Goal: Check status: Check status

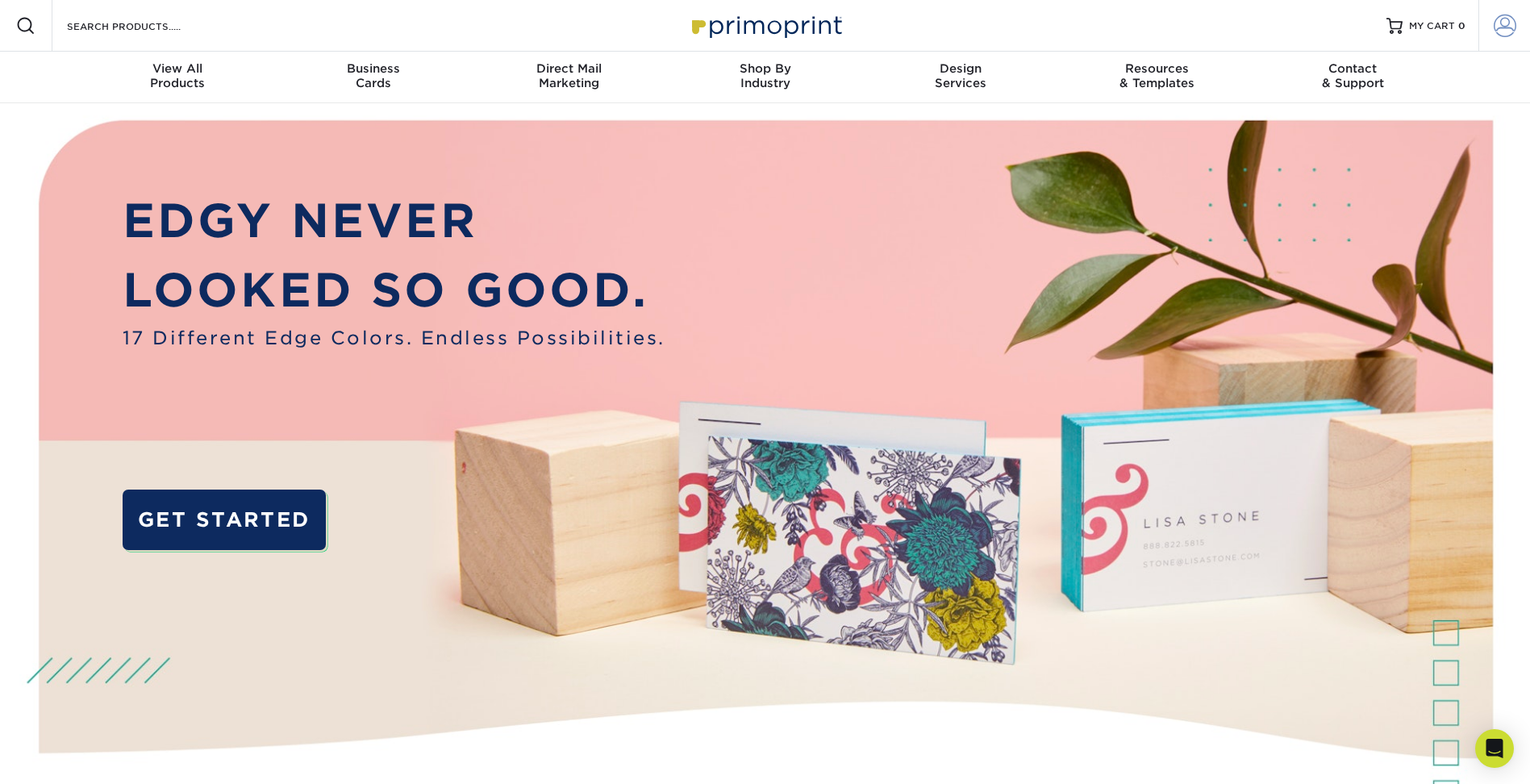
click at [1507, 28] on span at bounding box center [1505, 26] width 23 height 23
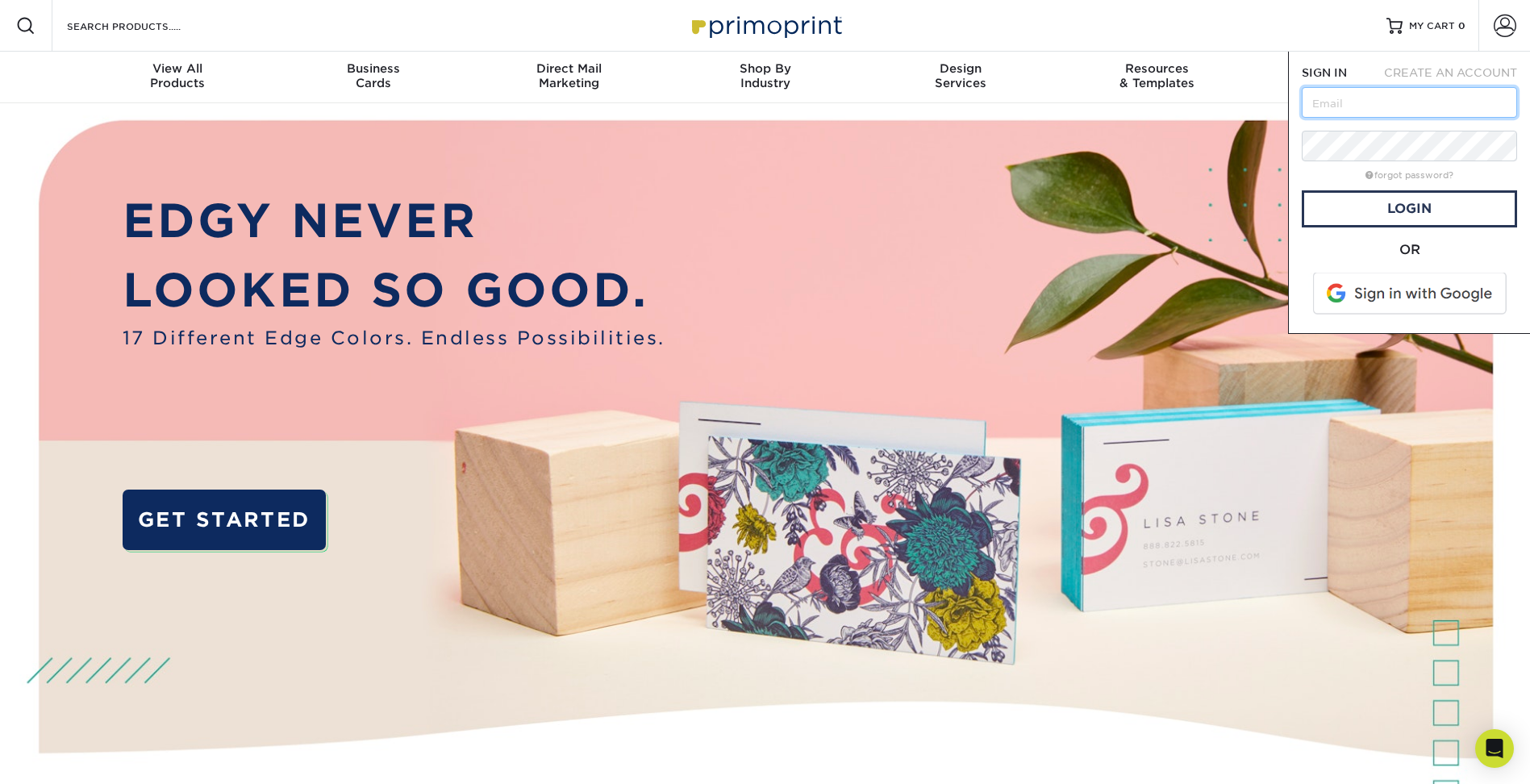
click at [1407, 107] on input "text" at bounding box center [1409, 102] width 216 height 30
type input "blue_dolphinz@hotmail.com"
click at [1448, 199] on link "Login" at bounding box center [1409, 209] width 216 height 37
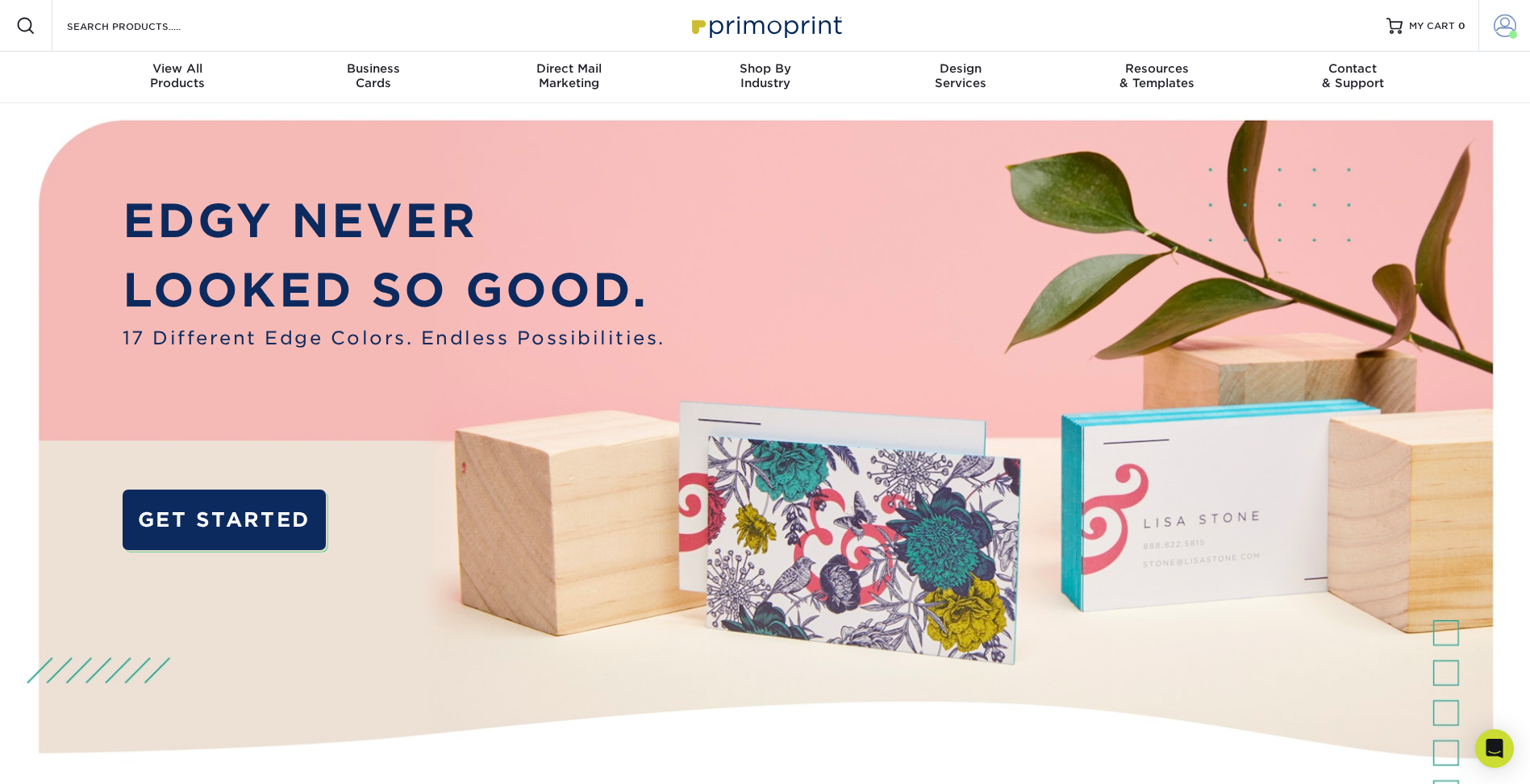
click at [1510, 29] on span at bounding box center [1505, 26] width 23 height 23
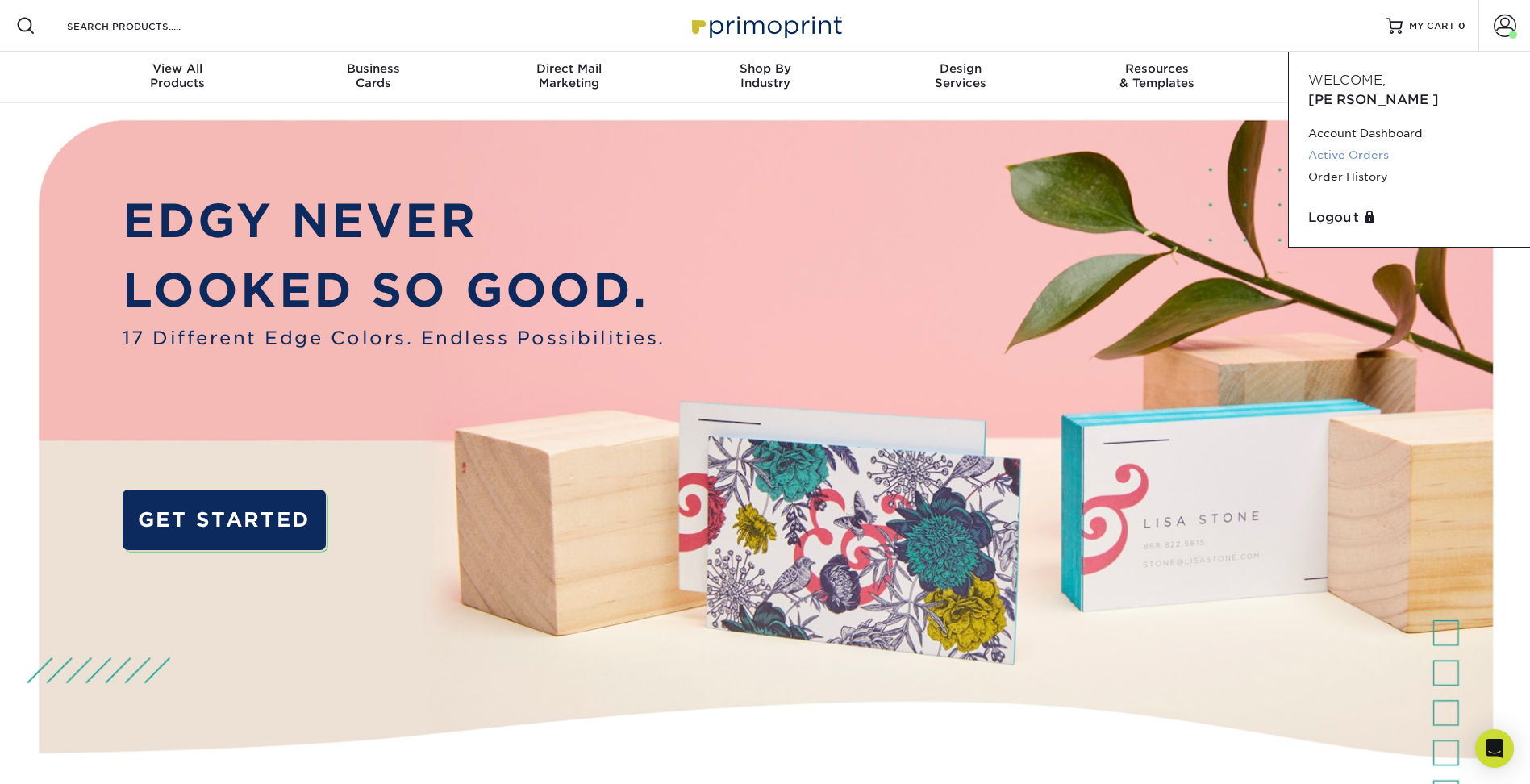
click at [1346, 145] on link "Active Orders" at bounding box center [1410, 155] width 203 height 22
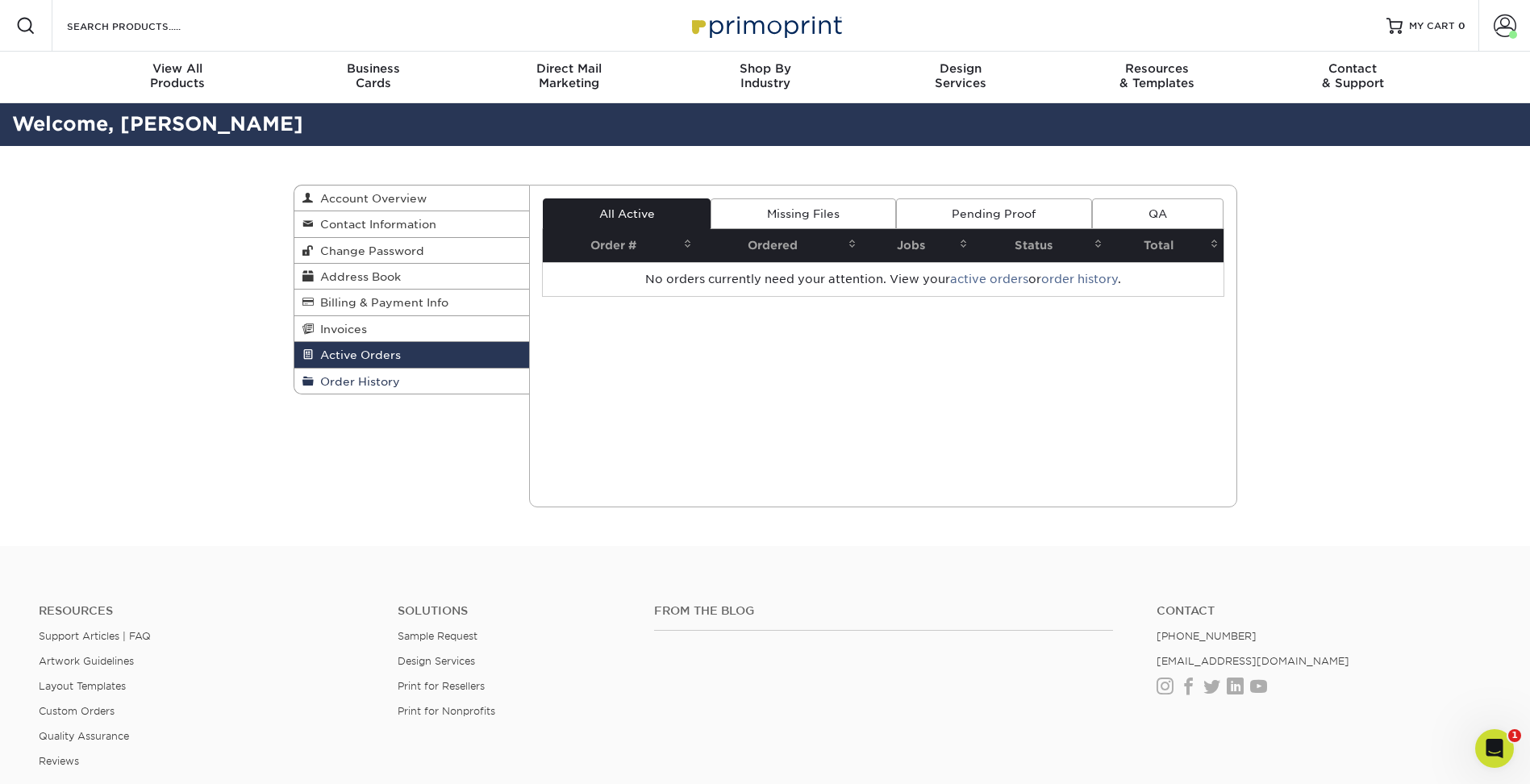
click at [350, 379] on span "Order History" at bounding box center [357, 381] width 87 height 13
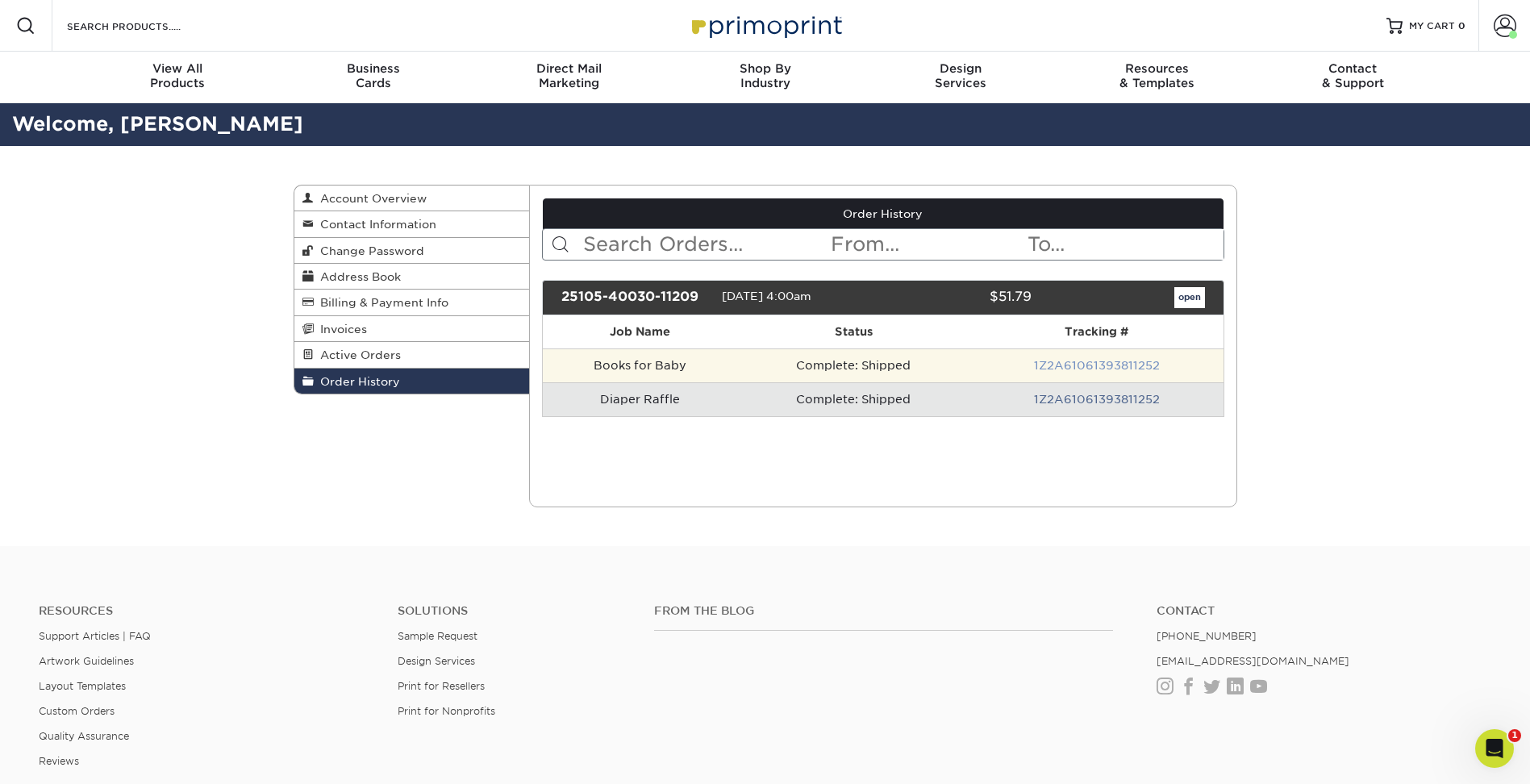
click at [1102, 366] on link "1Z2A61061393811252" at bounding box center [1096, 365] width 126 height 13
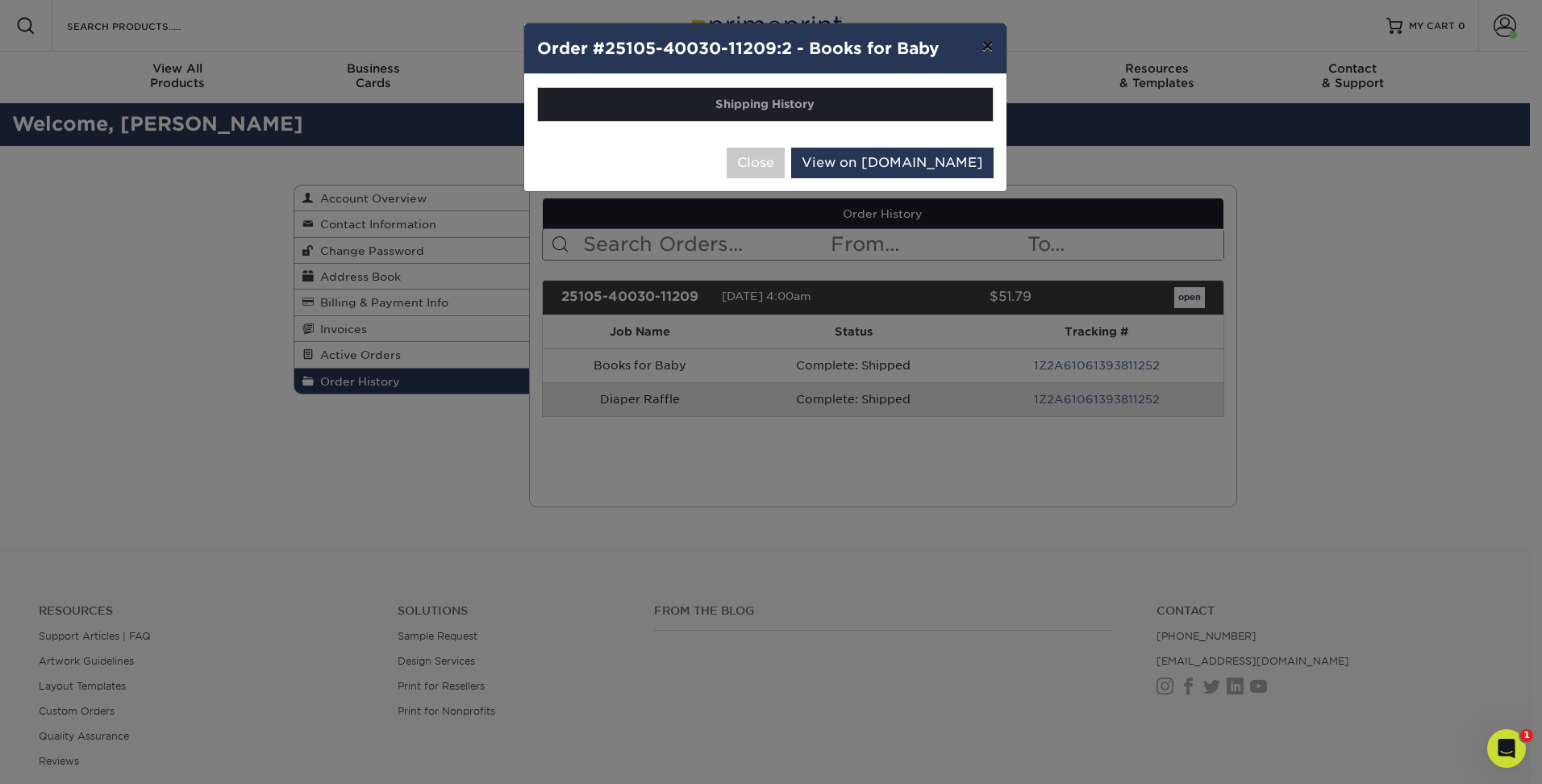
click at [990, 45] on button "×" at bounding box center [987, 46] width 37 height 45
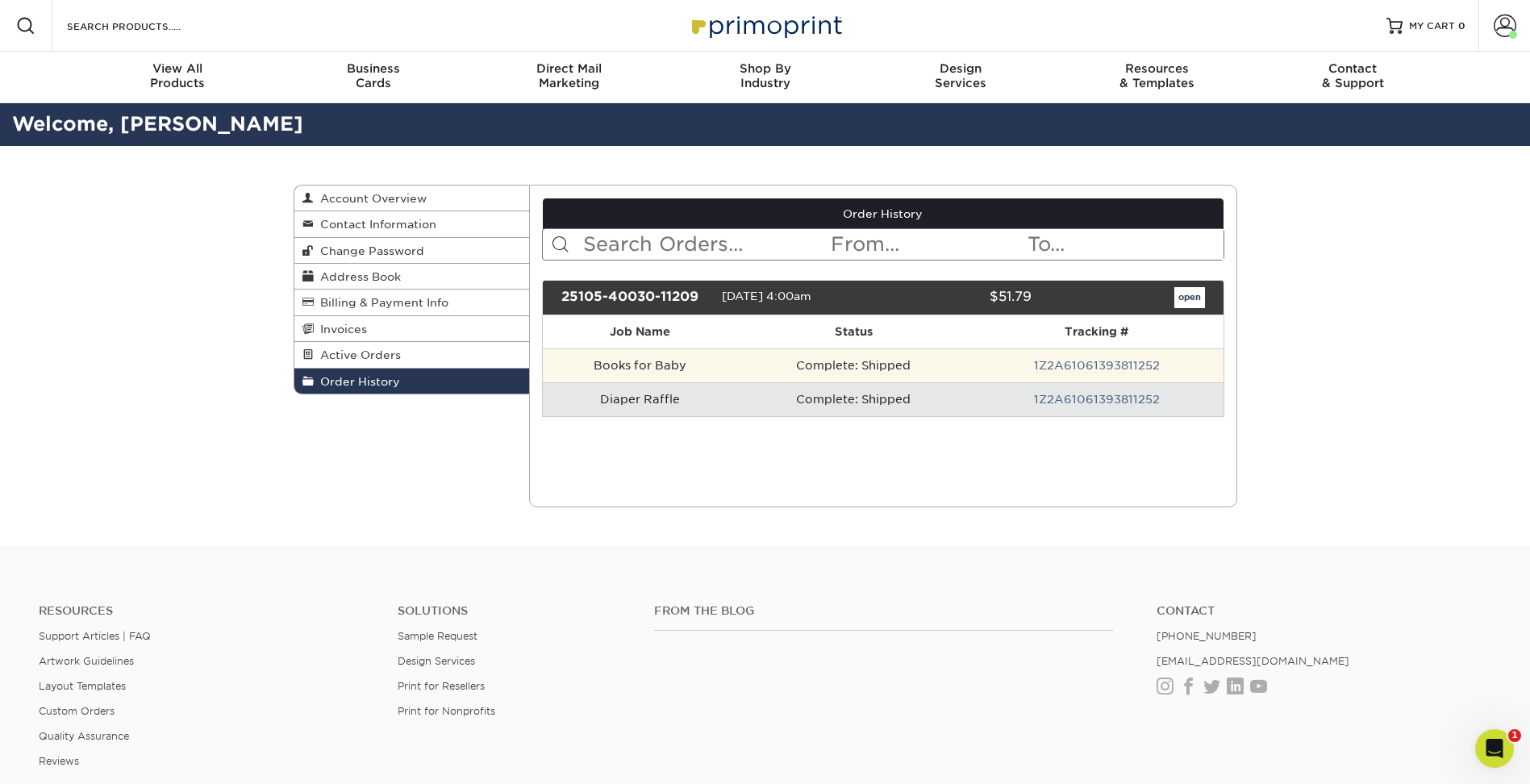
click at [772, 366] on td "Complete: Shipped" at bounding box center [853, 365] width 233 height 34
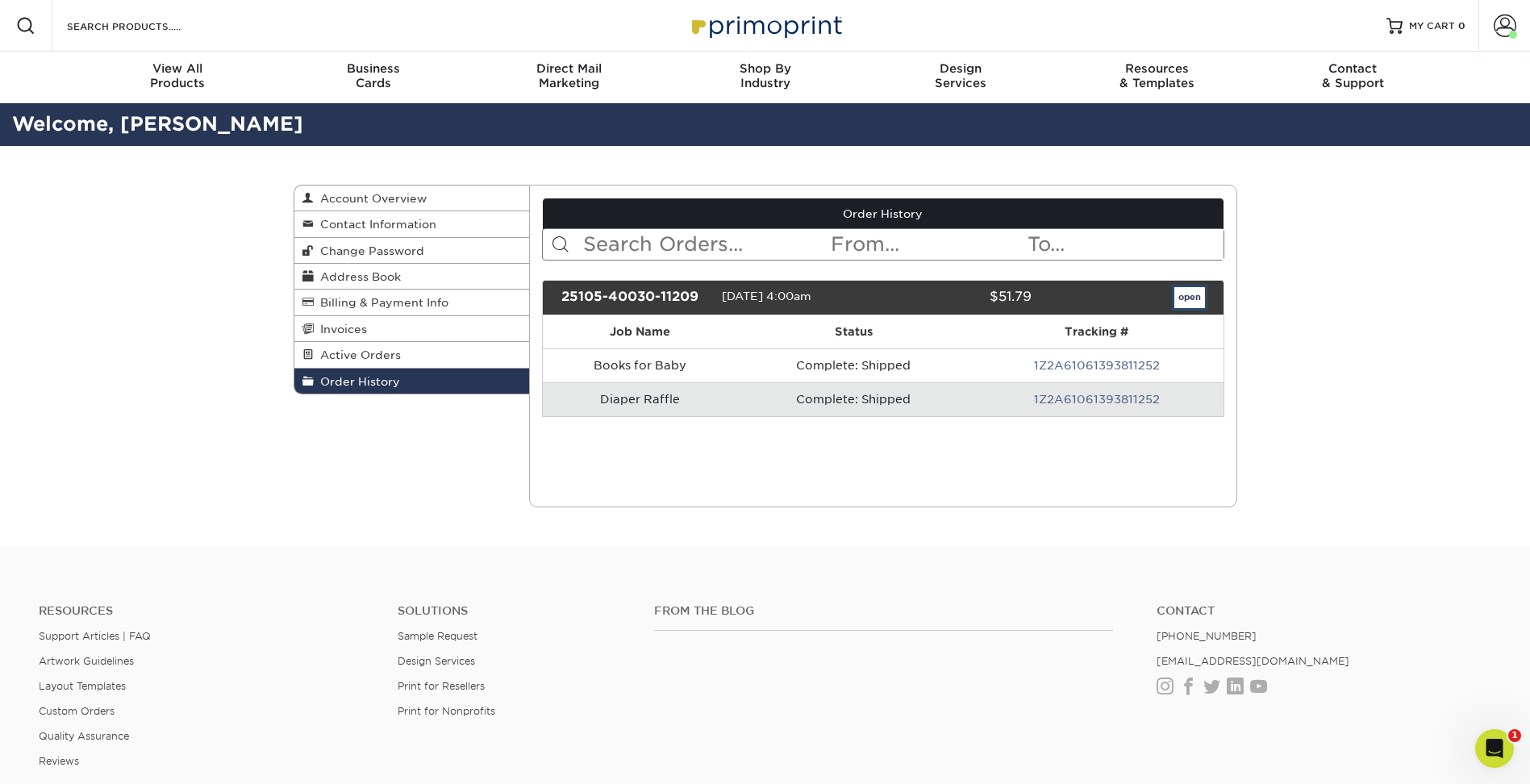
click at [1195, 299] on link "open" at bounding box center [1189, 297] width 30 height 21
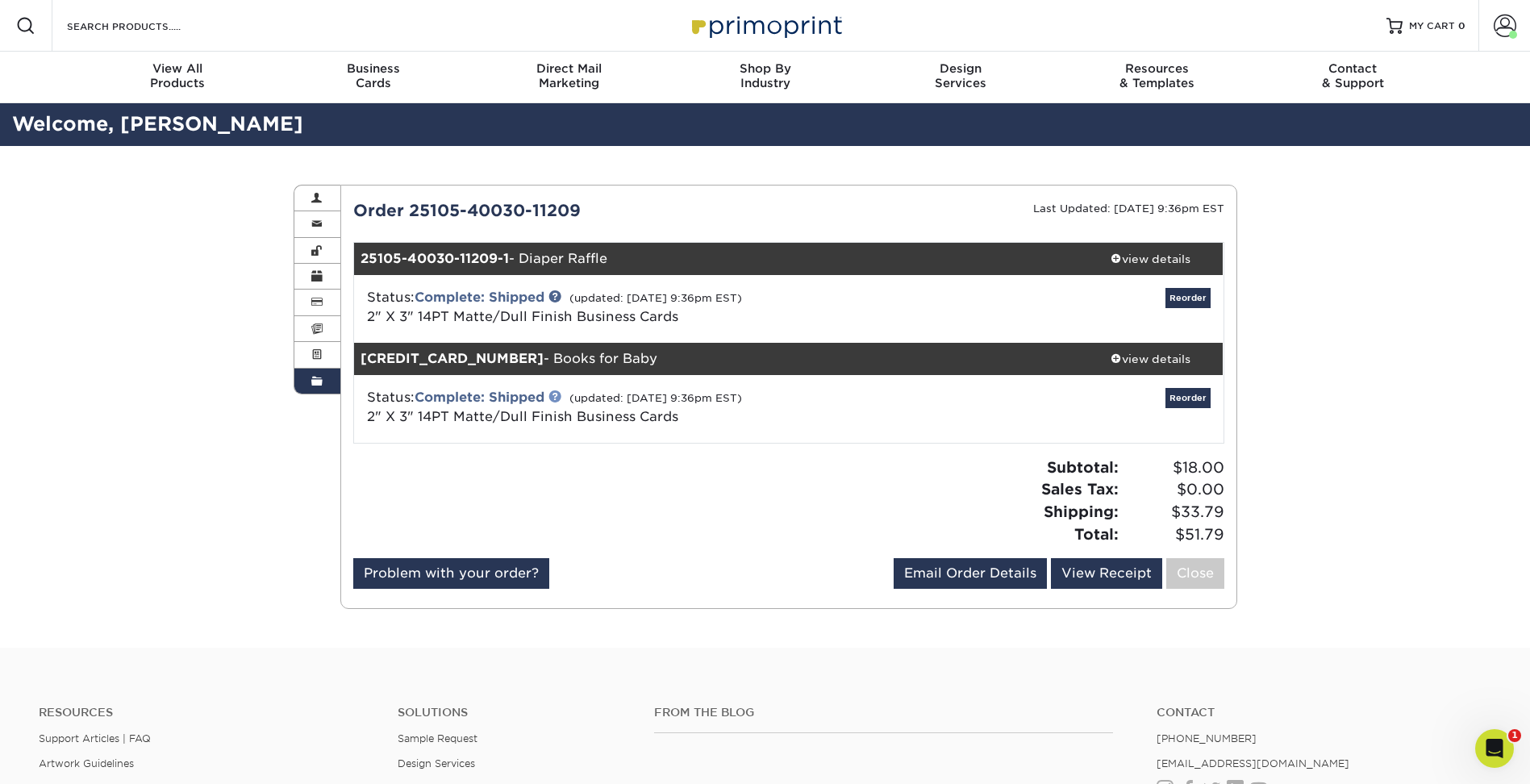
click at [559, 398] on link at bounding box center [554, 396] width 13 height 13
click at [1130, 567] on link "View Receipt" at bounding box center [1106, 573] width 111 height 30
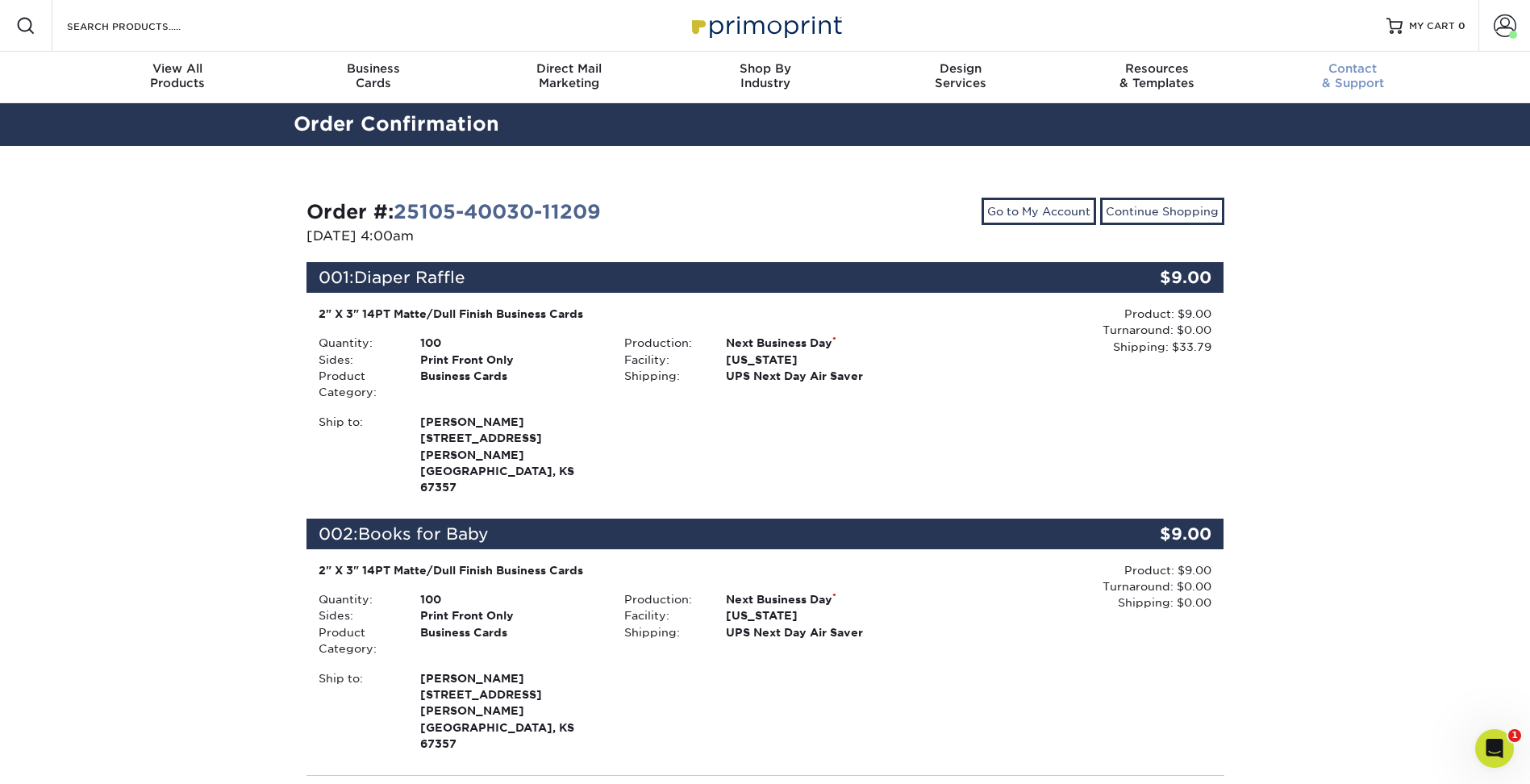
click at [1358, 90] on link "Contact & Support" at bounding box center [1352, 78] width 196 height 52
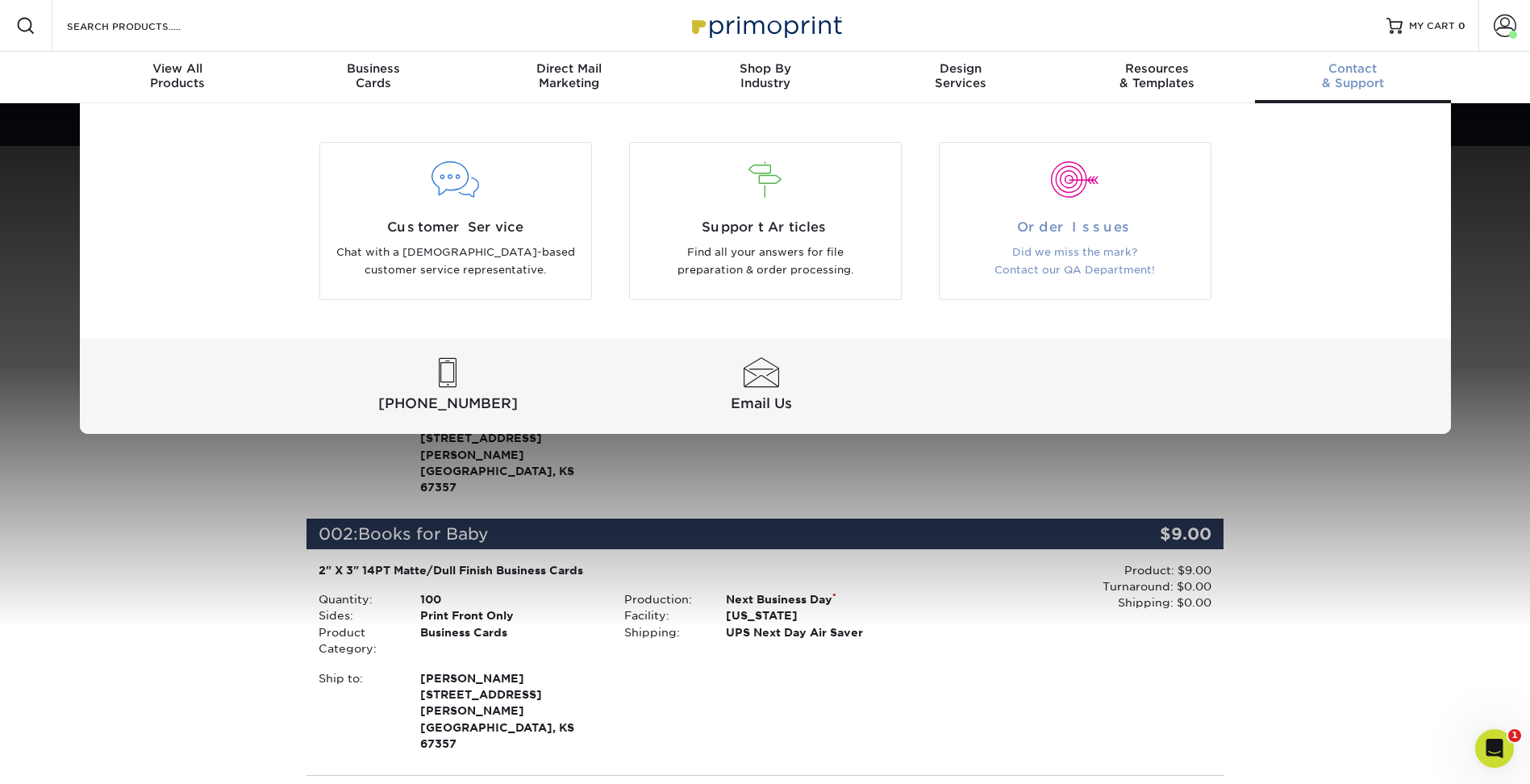
click at [1046, 199] on div at bounding box center [1074, 190] width 271 height 55
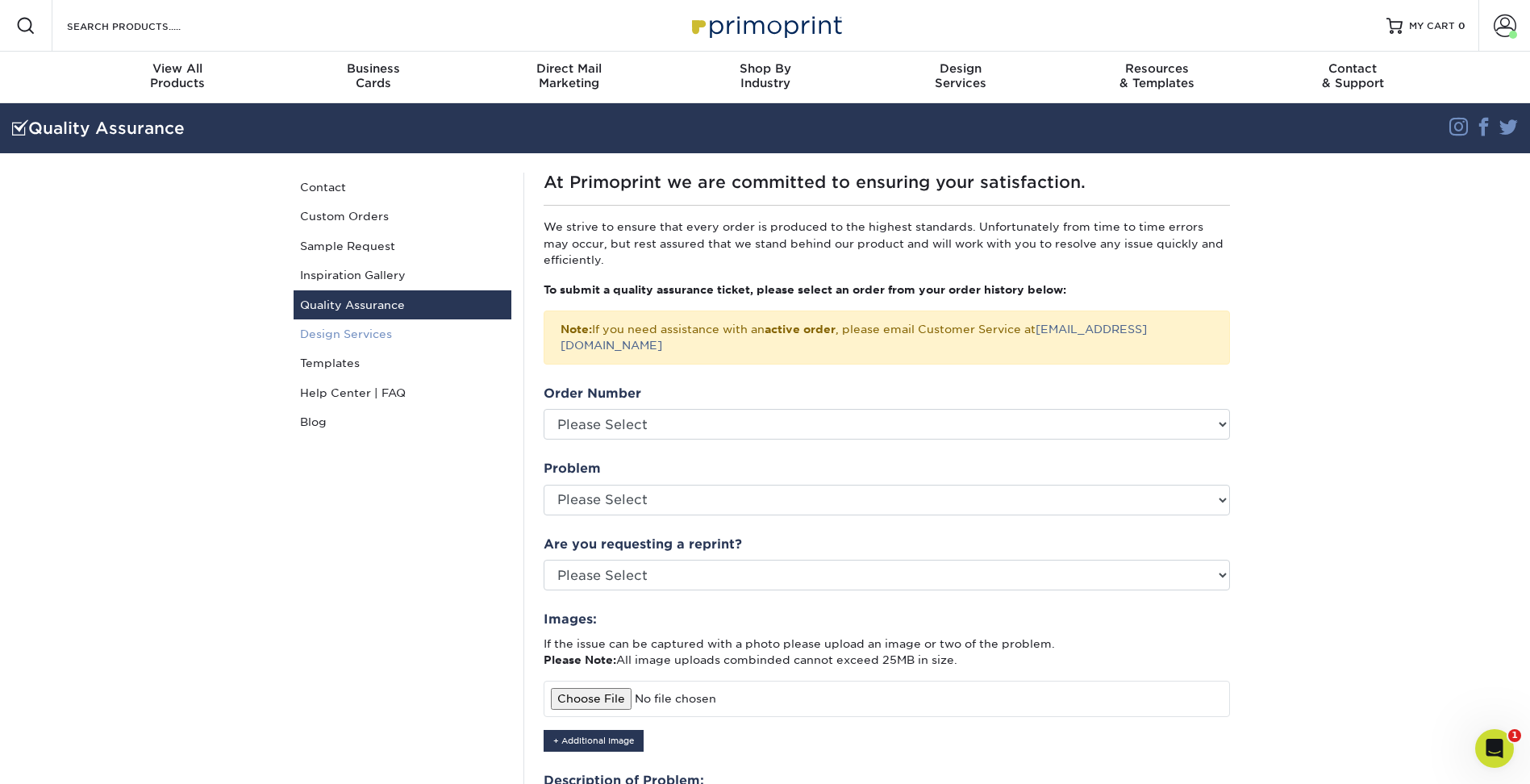
click at [354, 340] on link "Design Services" at bounding box center [402, 334] width 217 height 29
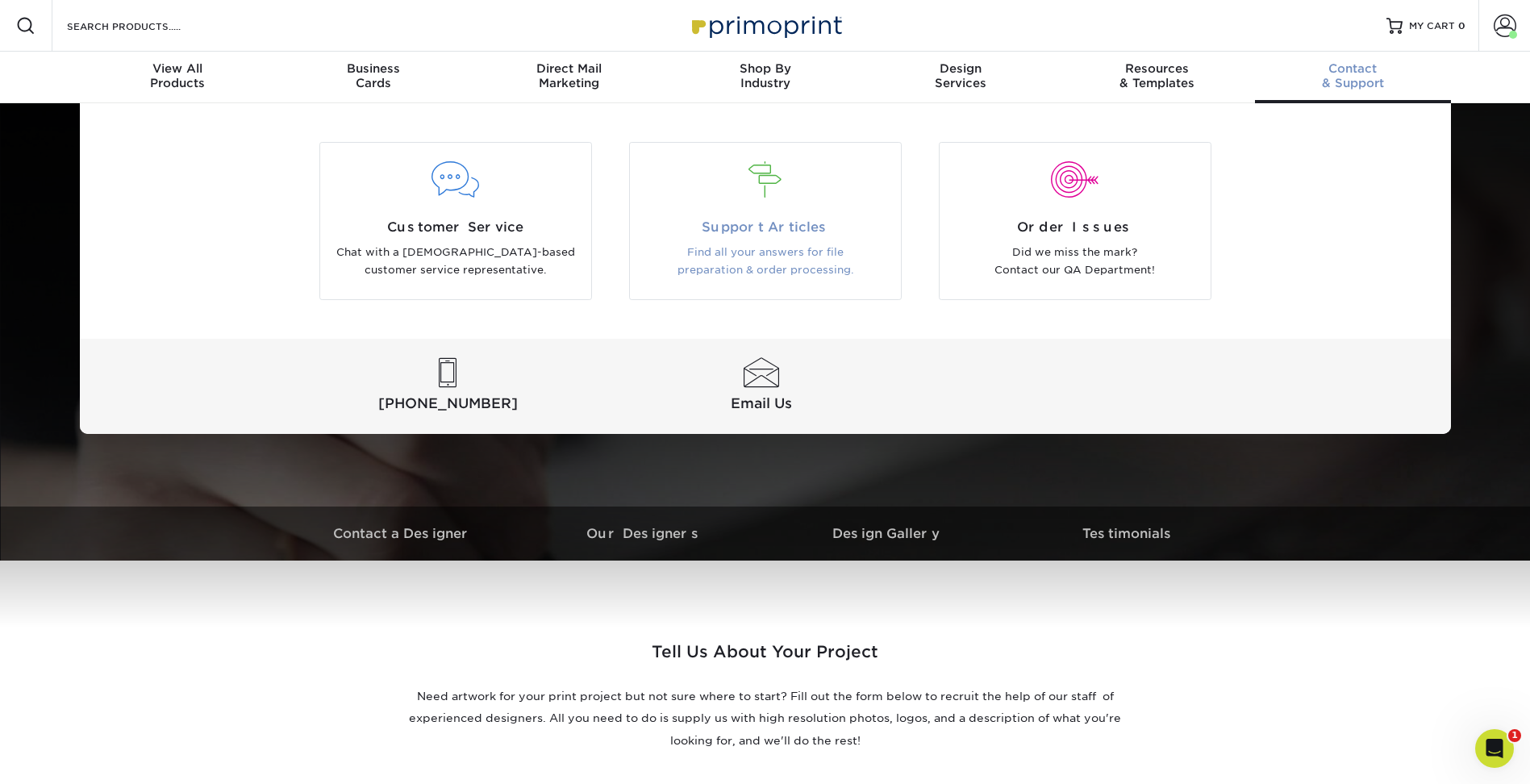
click at [703, 273] on p "Find all your answers for file preparation & order processing." at bounding box center [765, 262] width 247 height 36
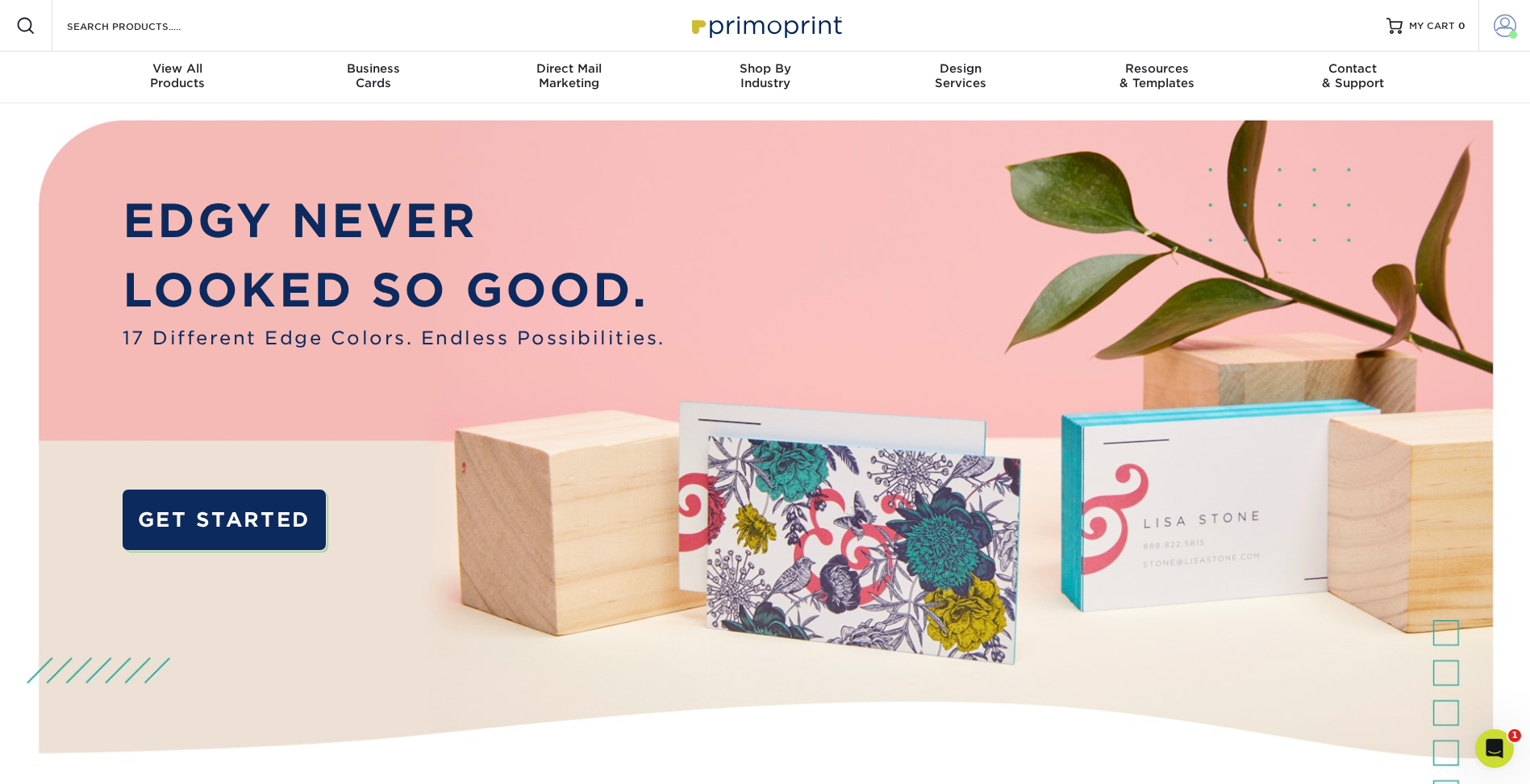
click at [1505, 29] on span at bounding box center [1505, 26] width 23 height 23
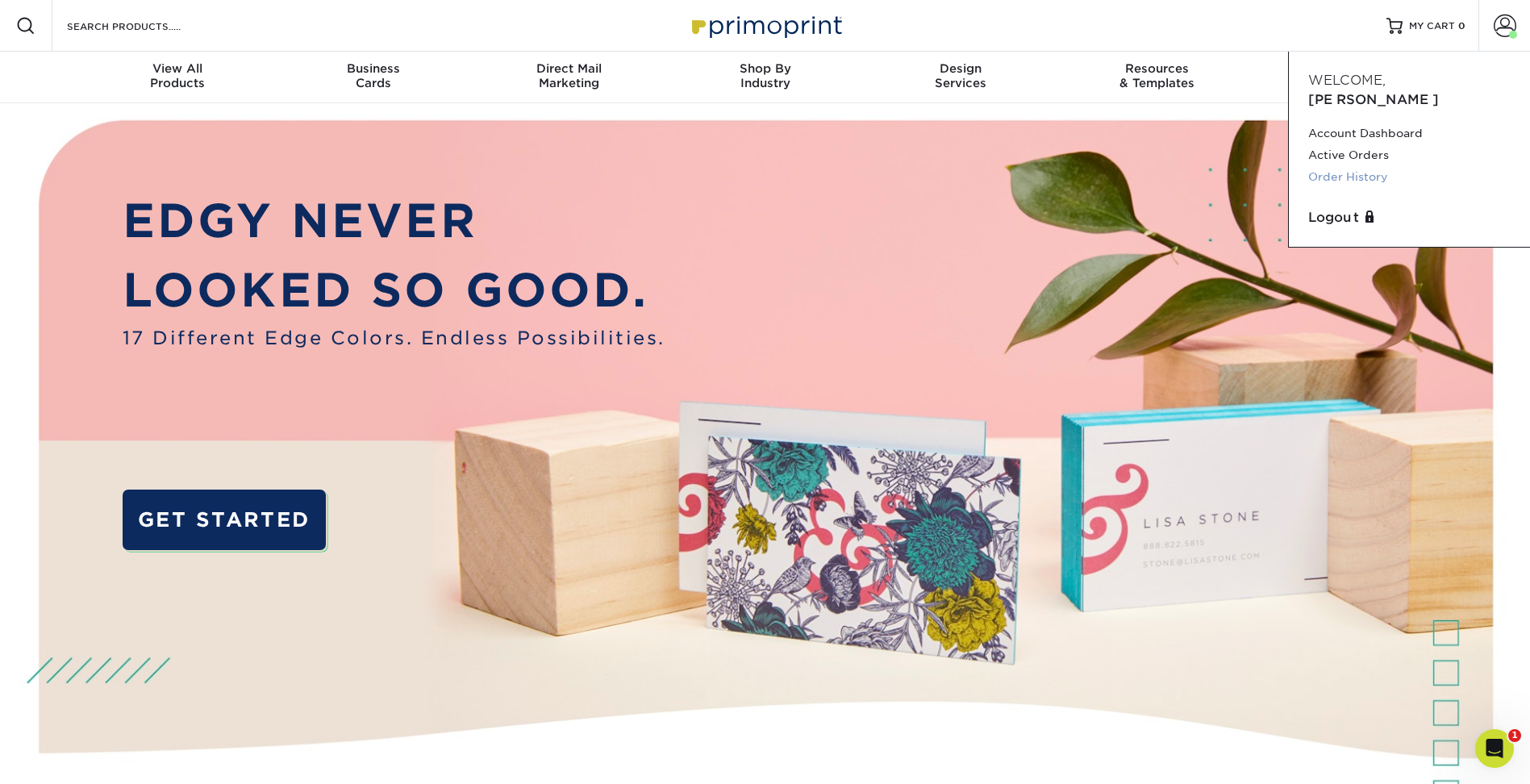
click at [1364, 166] on link "Order History" at bounding box center [1410, 177] width 203 height 22
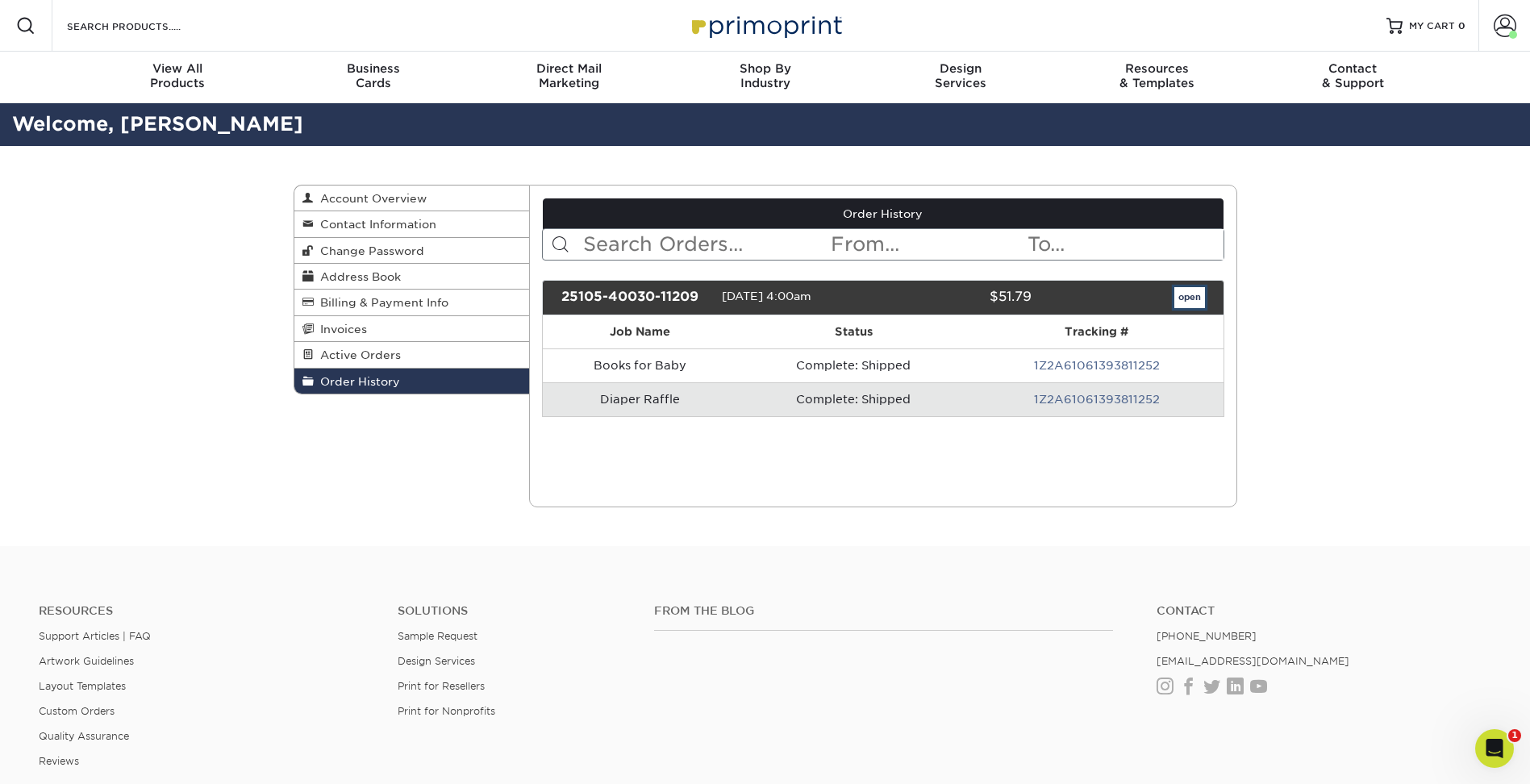
click at [1198, 294] on link "open" at bounding box center [1189, 297] width 30 height 21
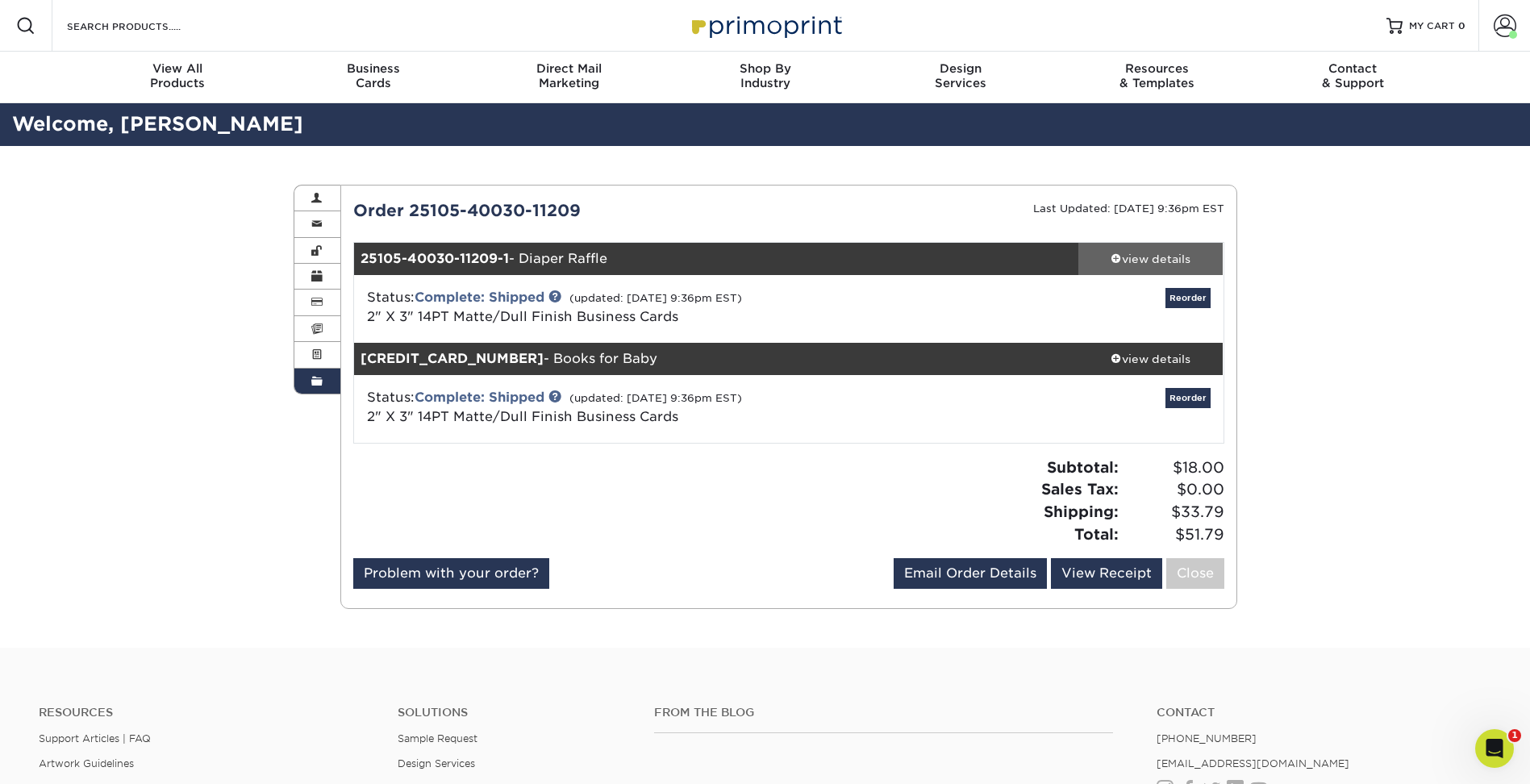
click at [1157, 256] on div "view details" at bounding box center [1151, 258] width 146 height 16
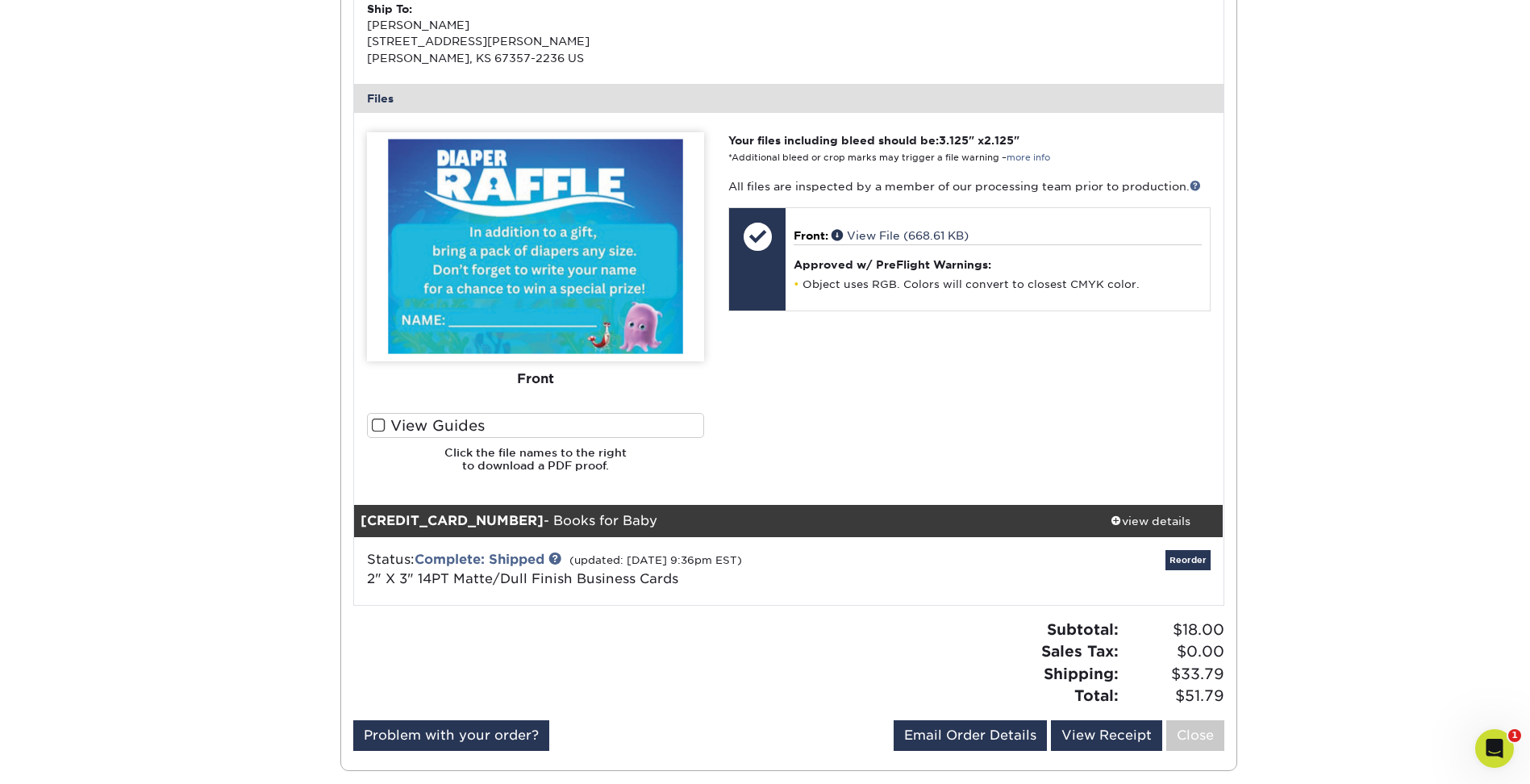
scroll to position [645, 0]
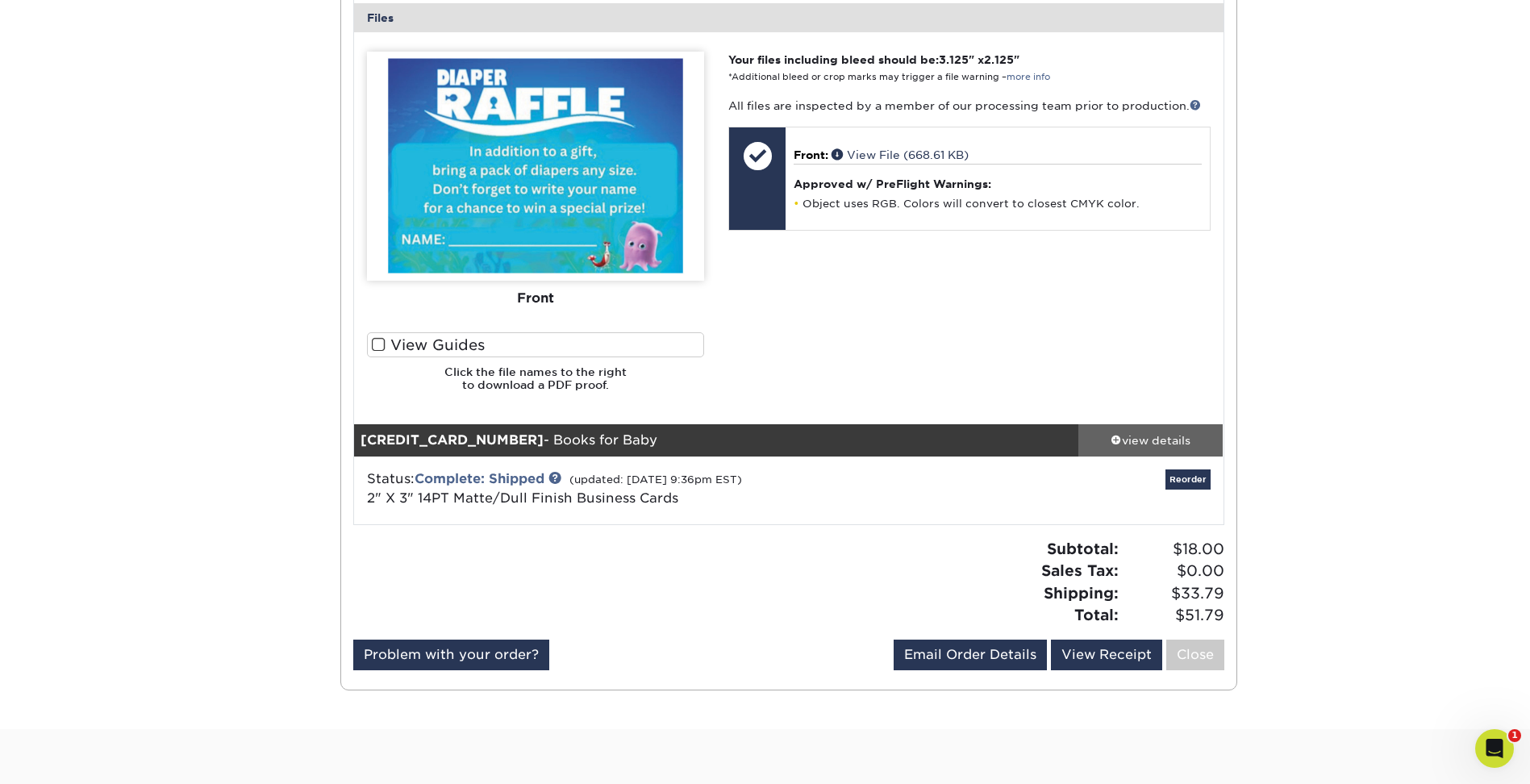
click at [1151, 440] on div "view details" at bounding box center [1151, 439] width 146 height 16
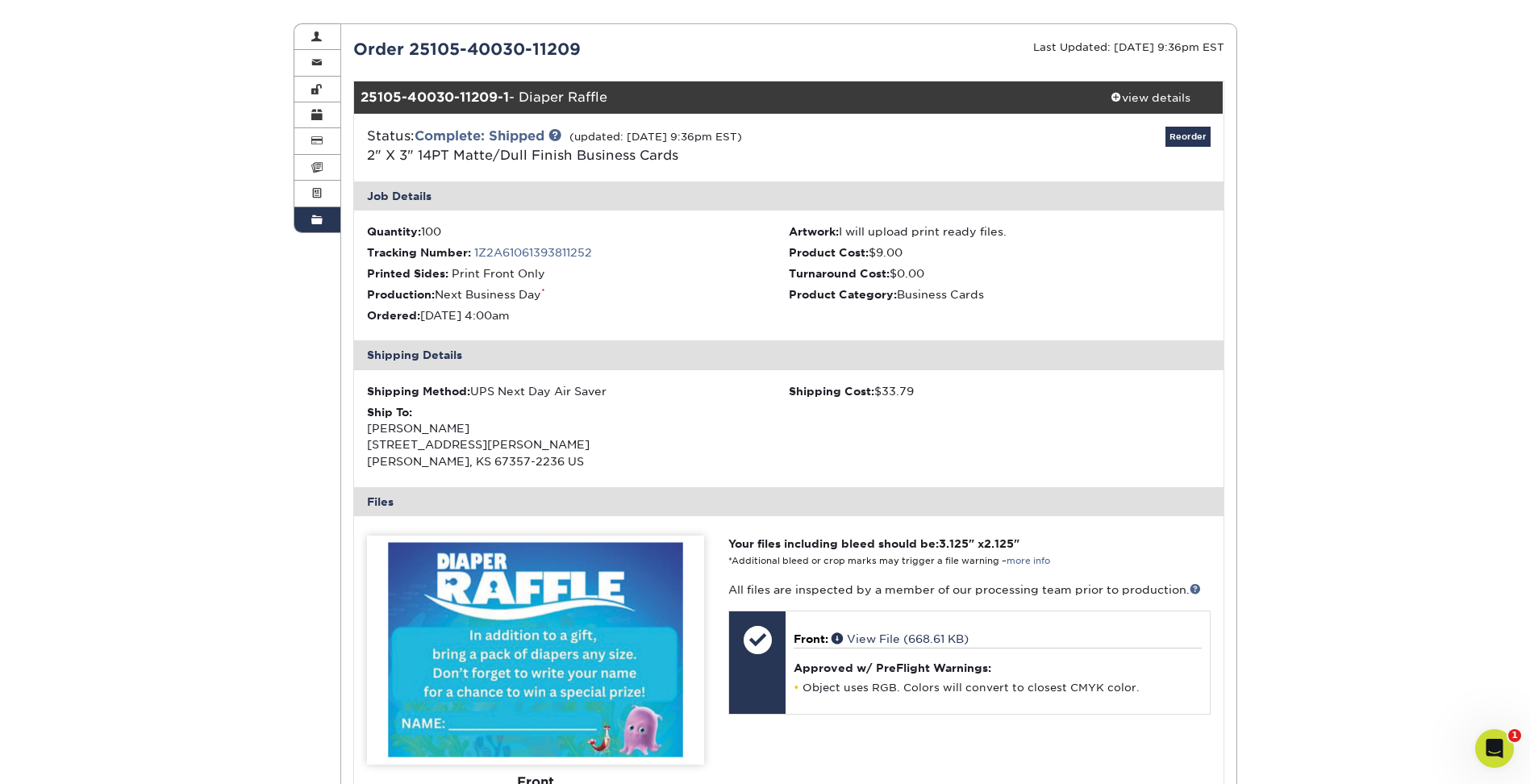
scroll to position [0, 0]
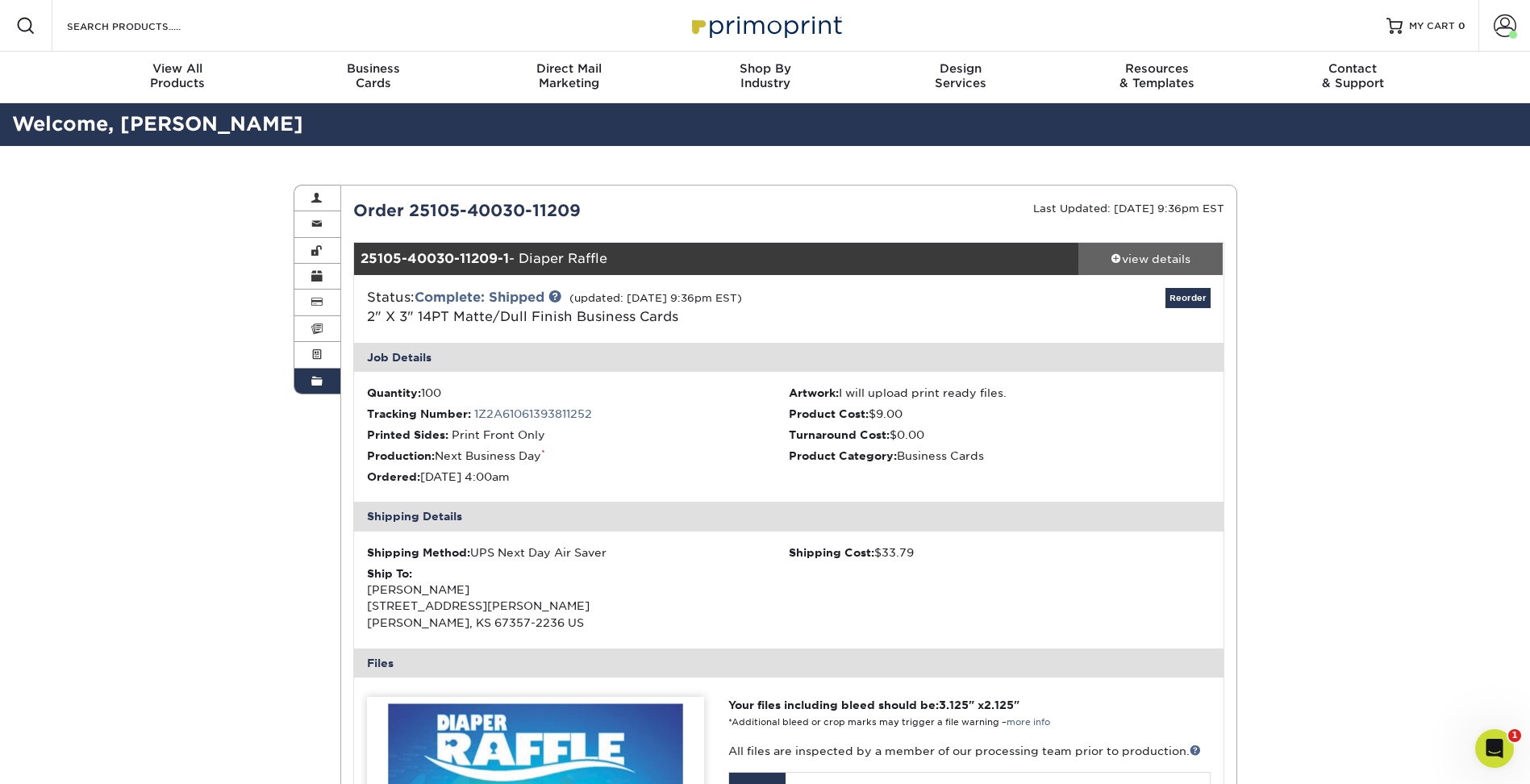
click at [1111, 253] on span at bounding box center [1116, 257] width 11 height 11
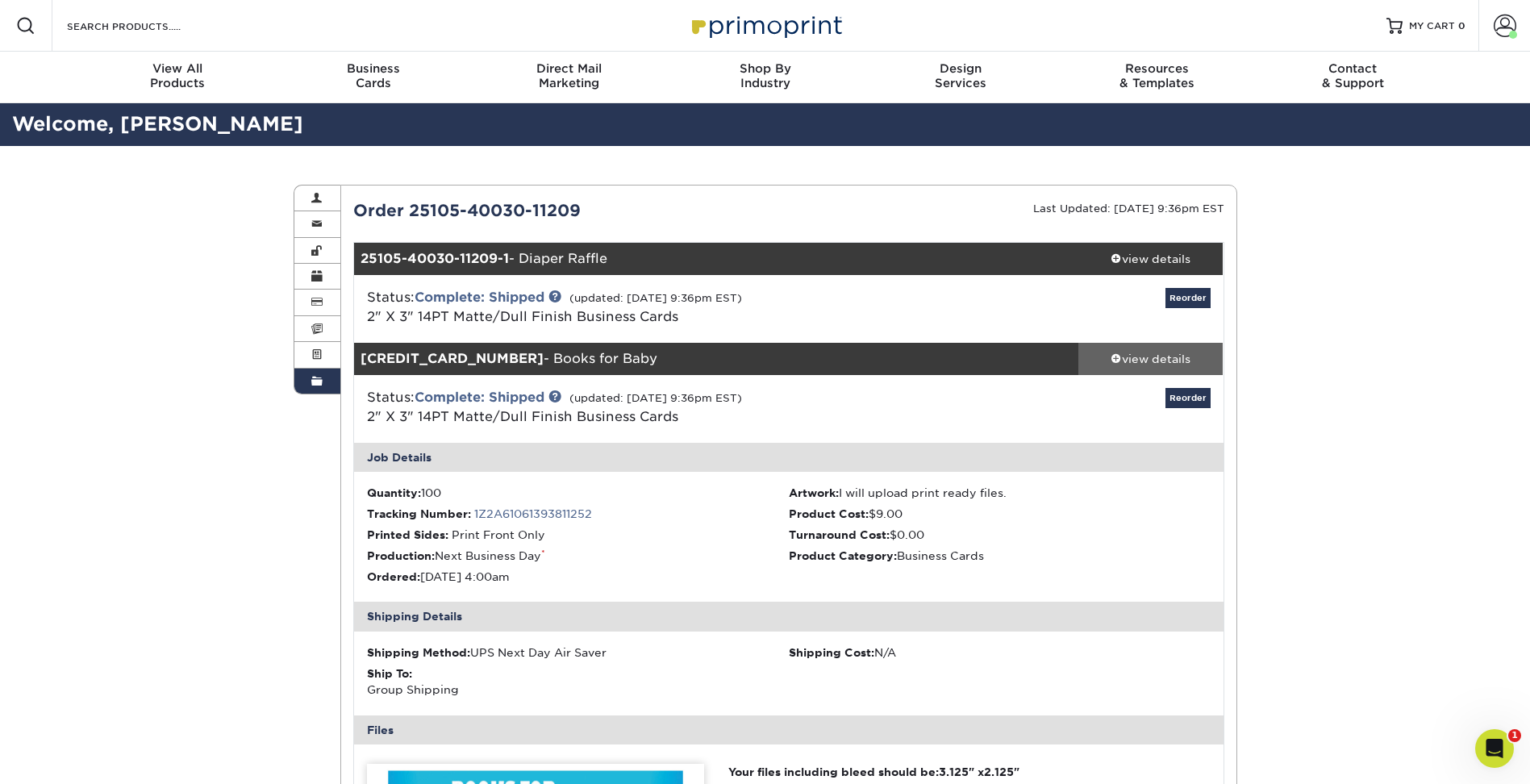
click at [1119, 347] on link "view details" at bounding box center [1151, 359] width 146 height 32
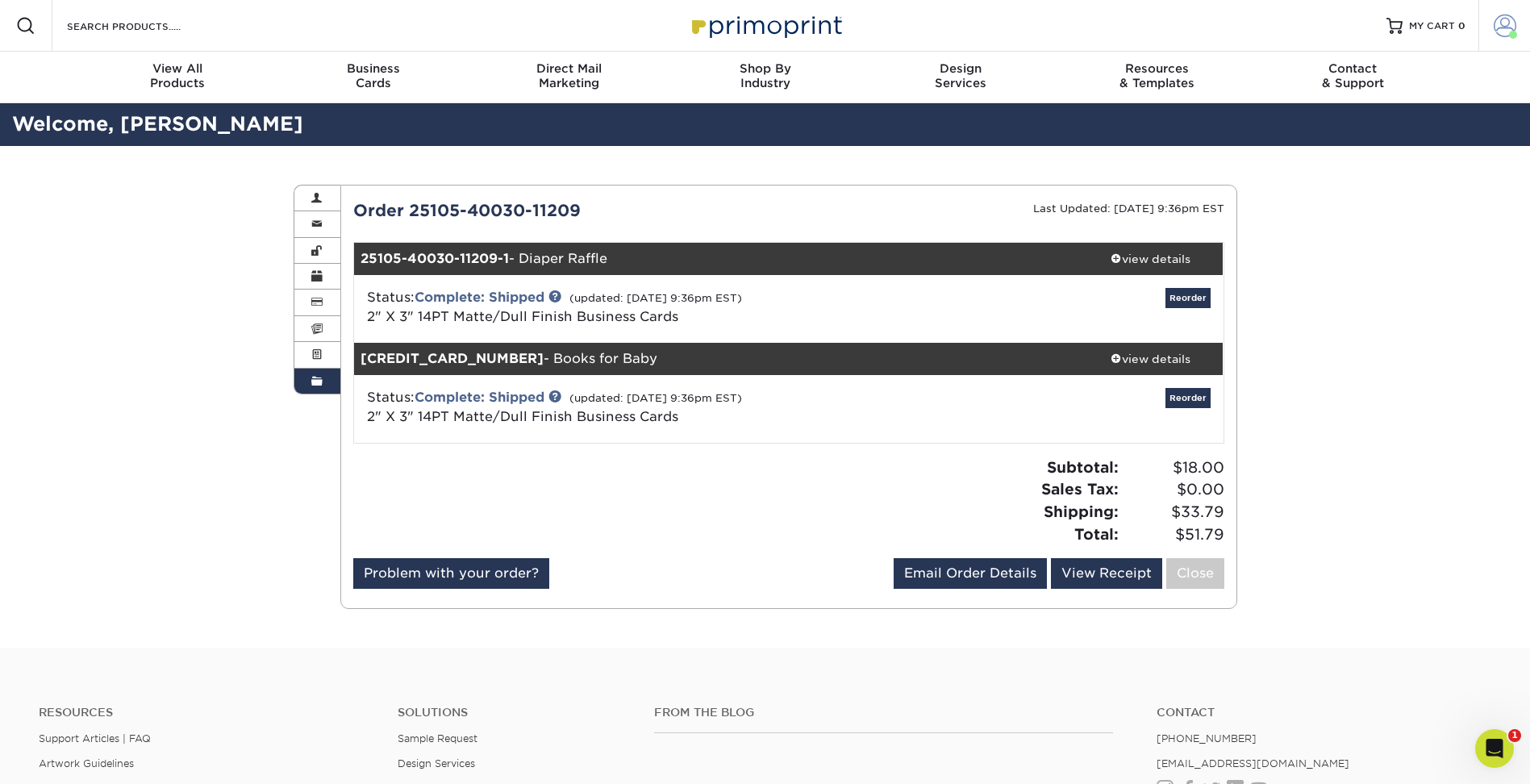
click at [1499, 23] on span at bounding box center [1505, 26] width 23 height 23
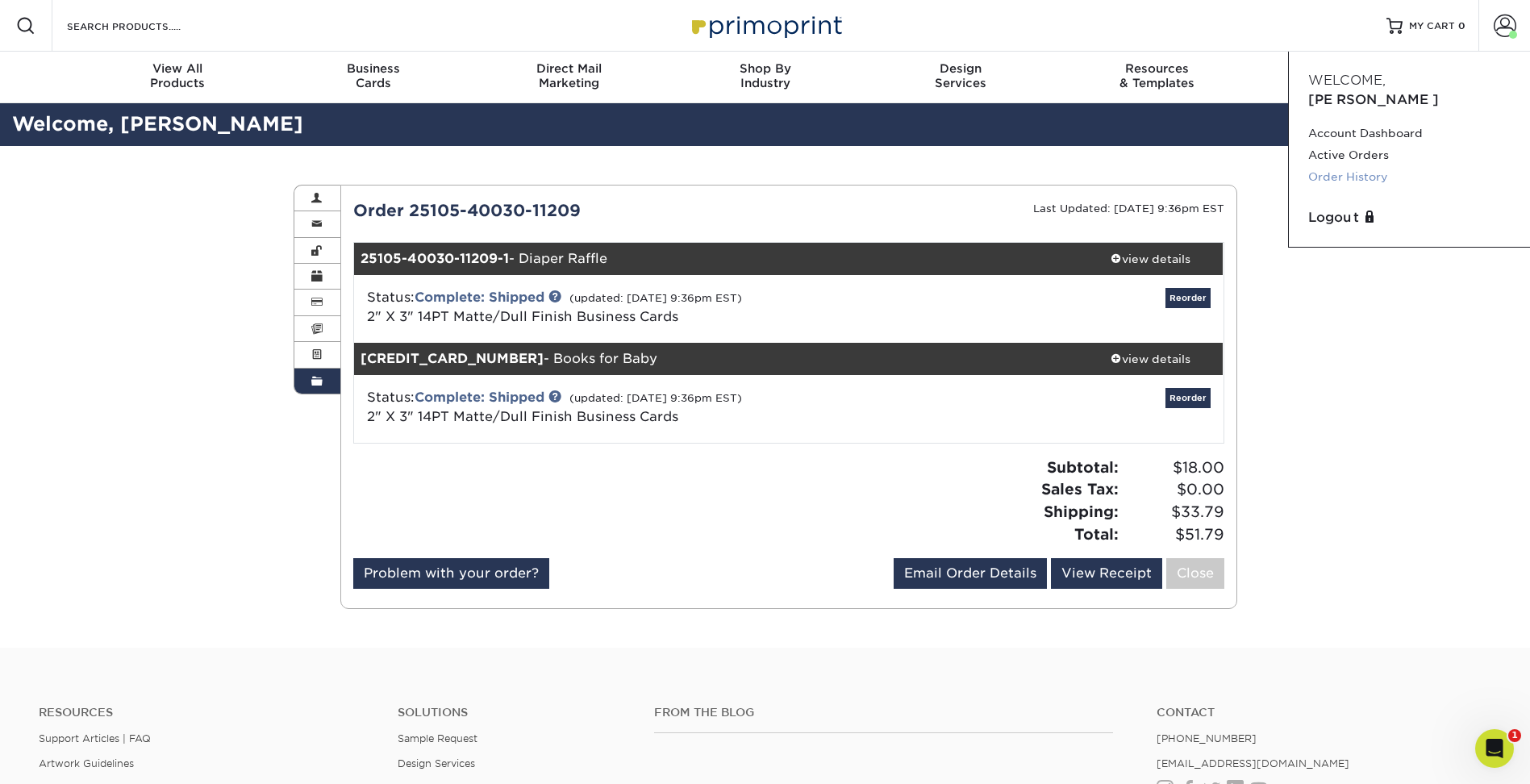
click at [1359, 166] on link "Order History" at bounding box center [1410, 177] width 203 height 22
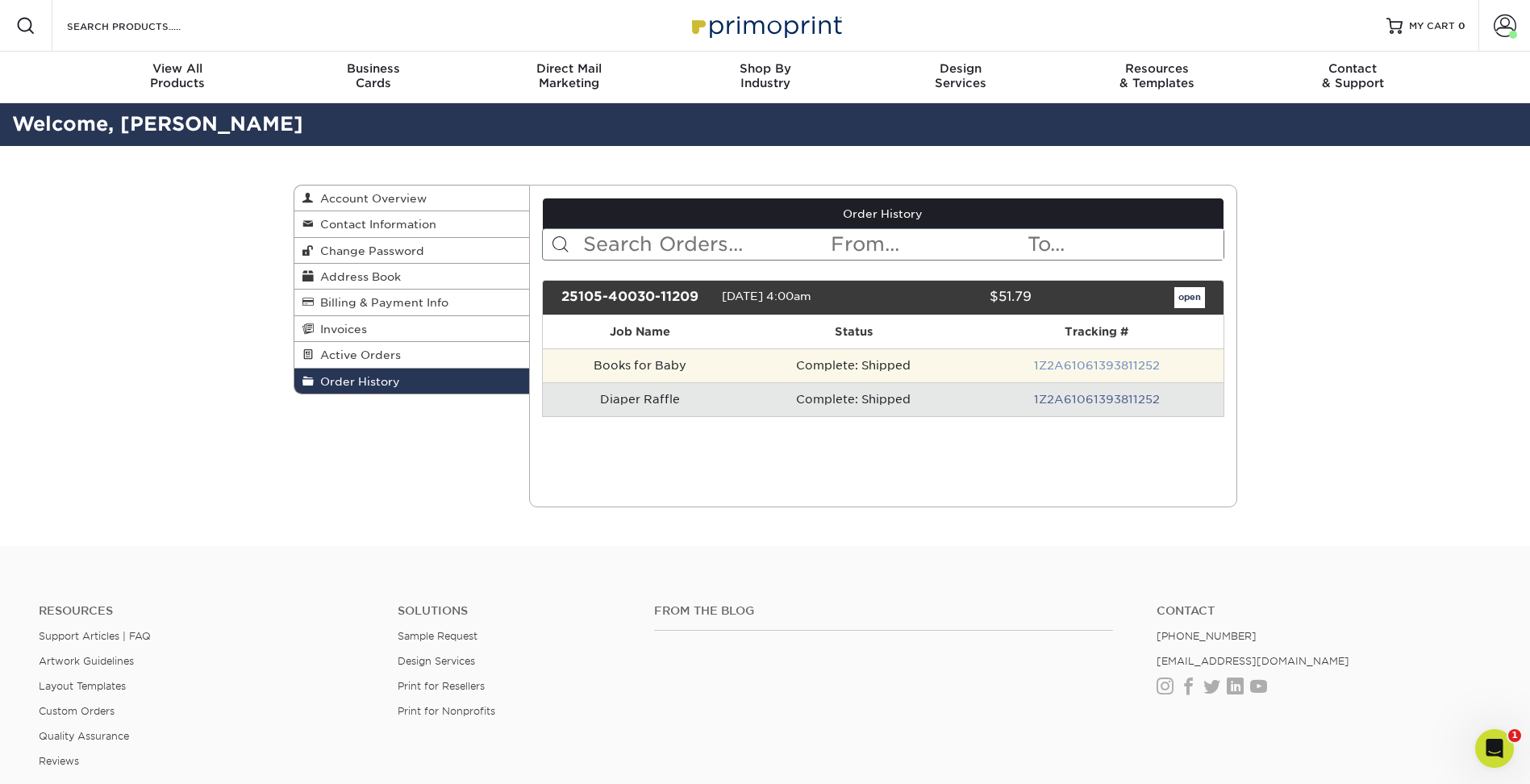
click at [1129, 362] on link "1Z2A61061393811252" at bounding box center [1096, 365] width 126 height 13
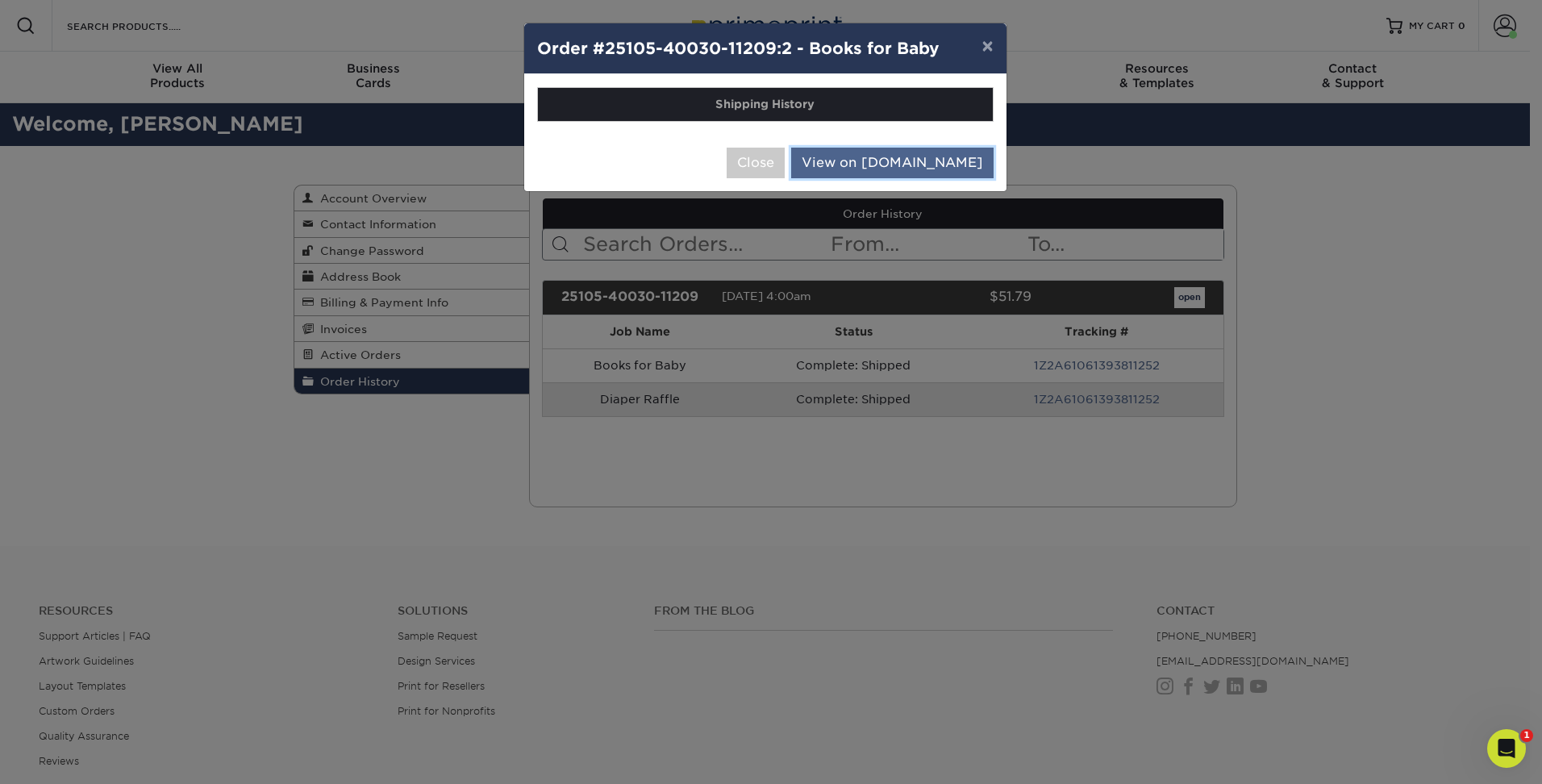
click at [975, 157] on link "View on [DOMAIN_NAME]" at bounding box center [892, 162] width 203 height 30
click at [988, 39] on button "×" at bounding box center [987, 46] width 37 height 45
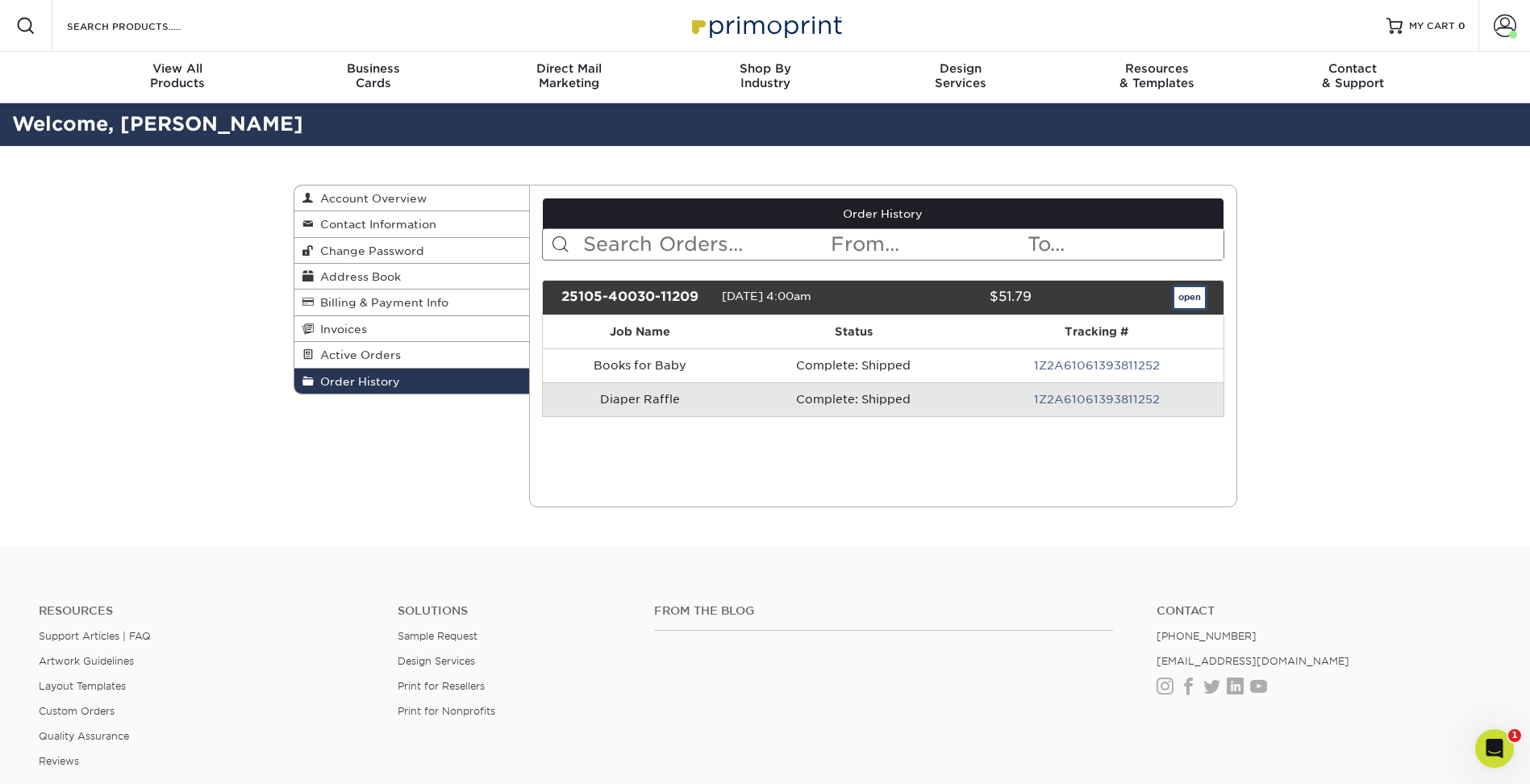
click at [1196, 293] on link "open" at bounding box center [1189, 297] width 30 height 21
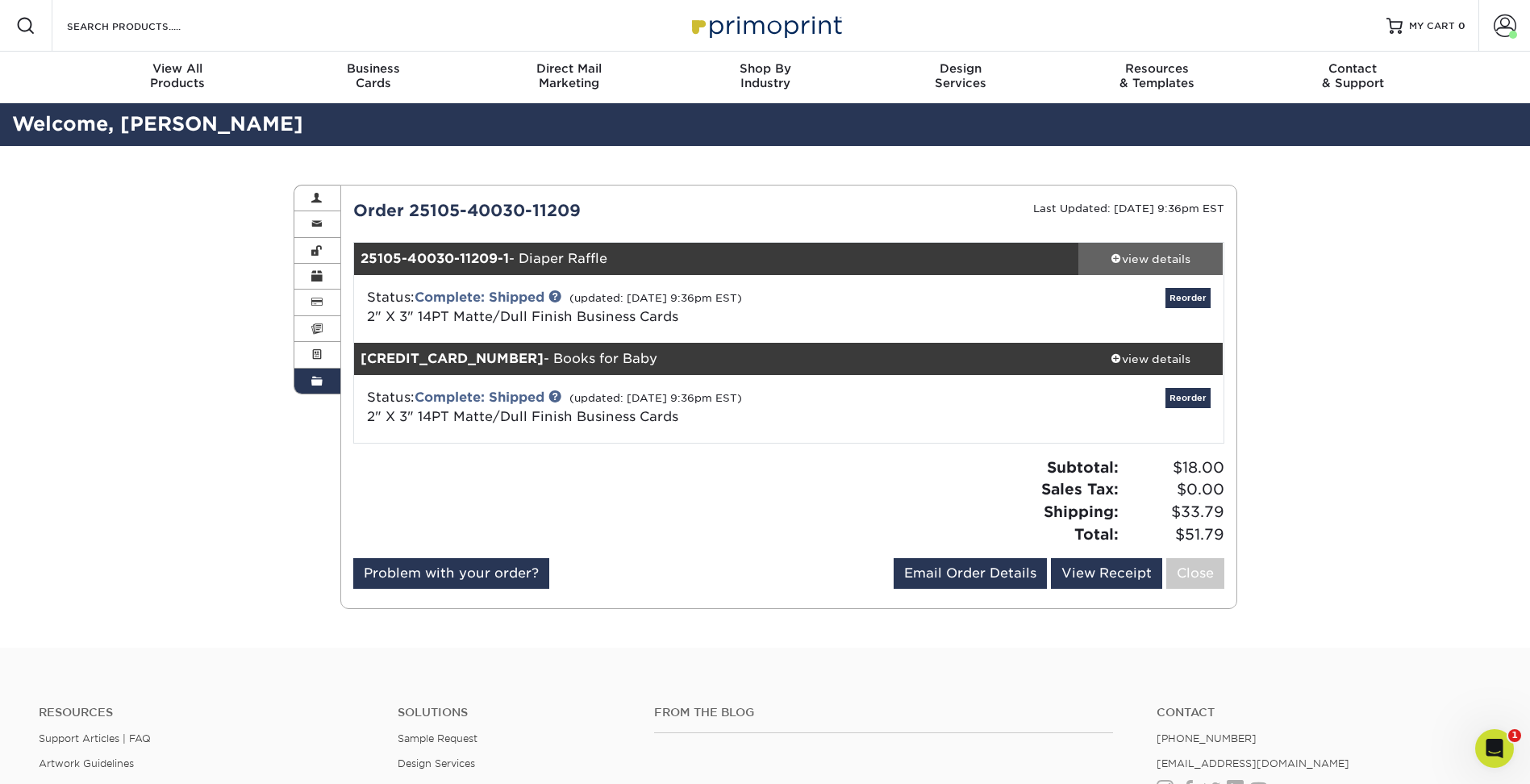
click at [1131, 270] on link "view details" at bounding box center [1151, 258] width 146 height 32
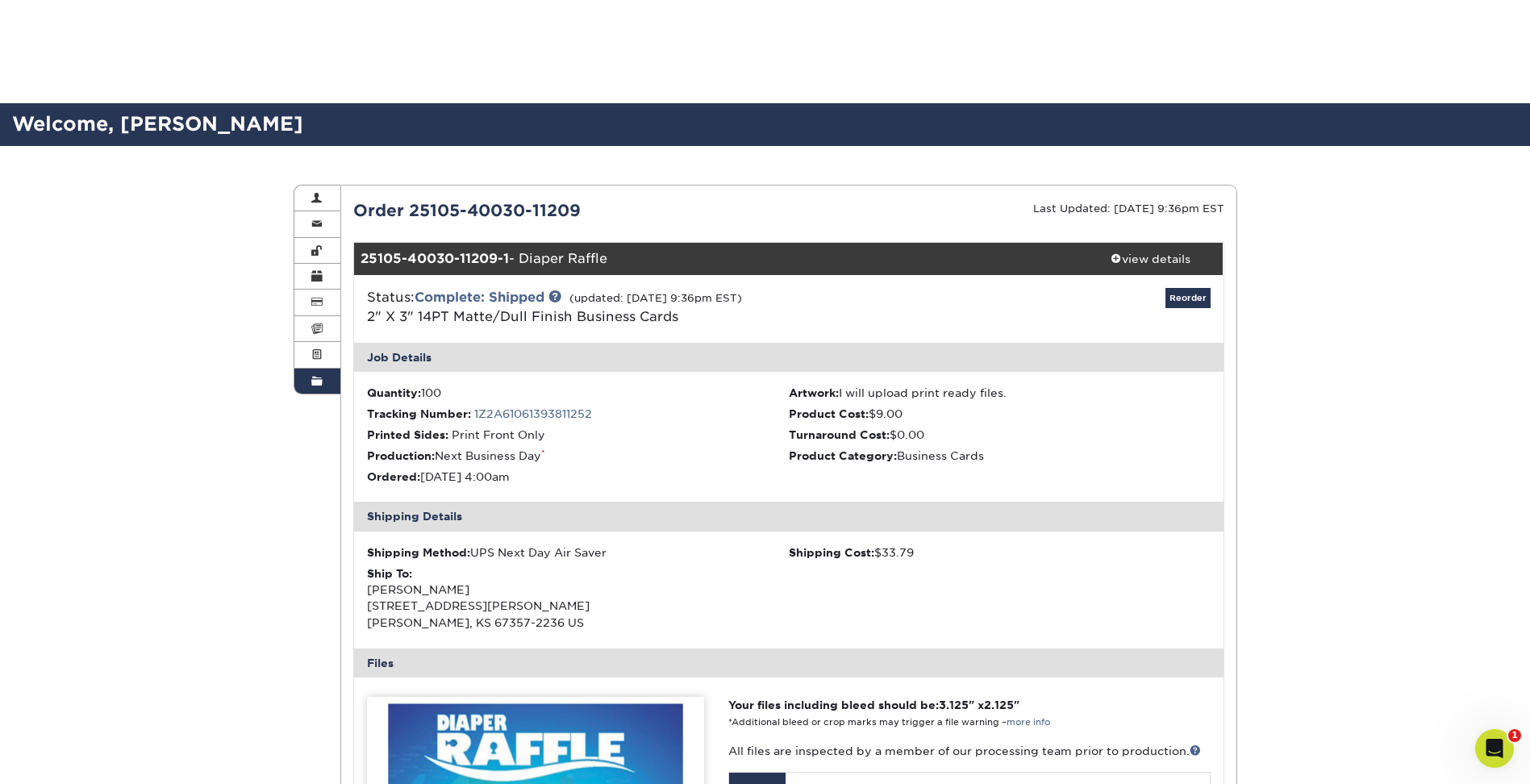
scroll to position [322, 0]
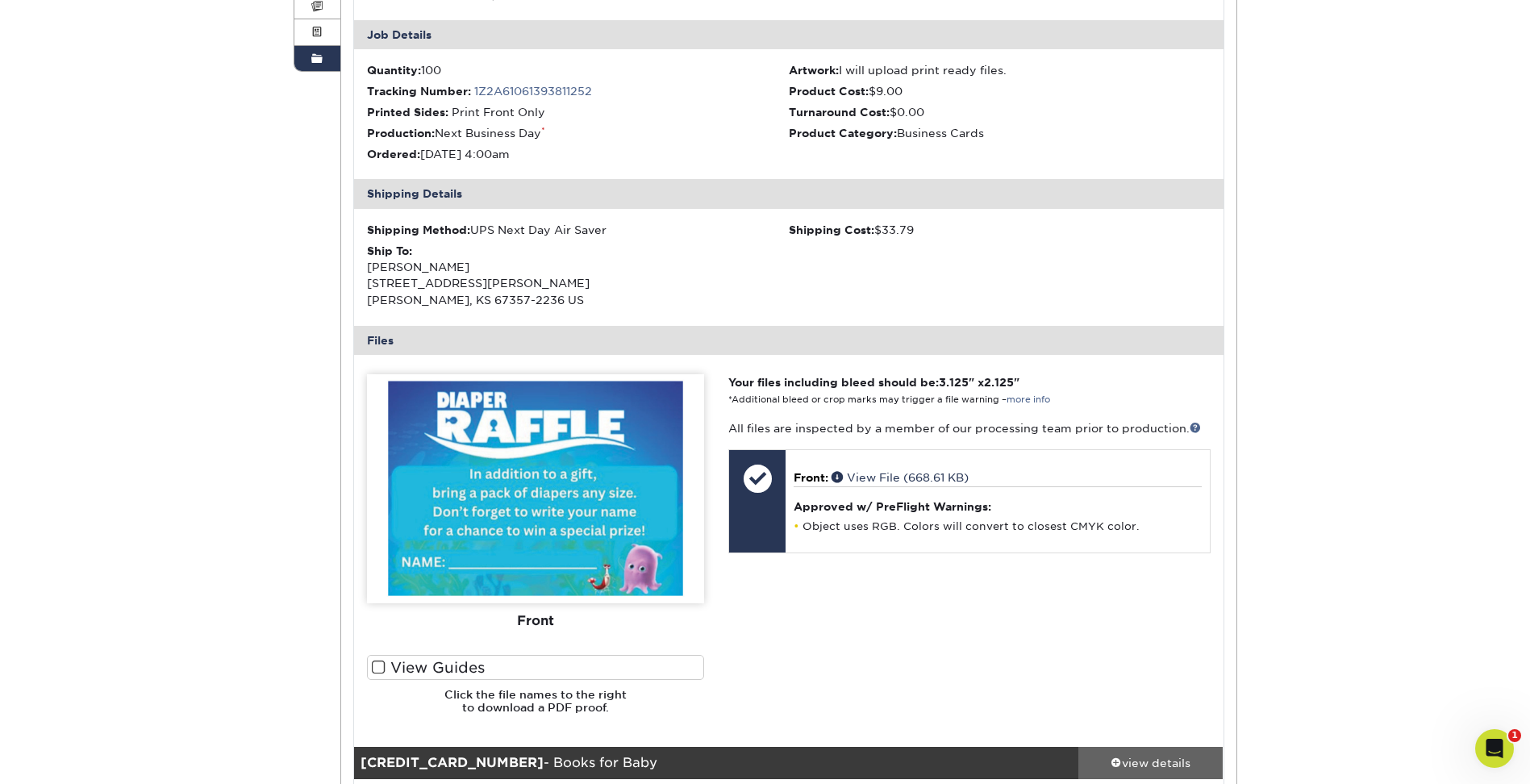
click at [1170, 768] on div "view details" at bounding box center [1151, 761] width 146 height 16
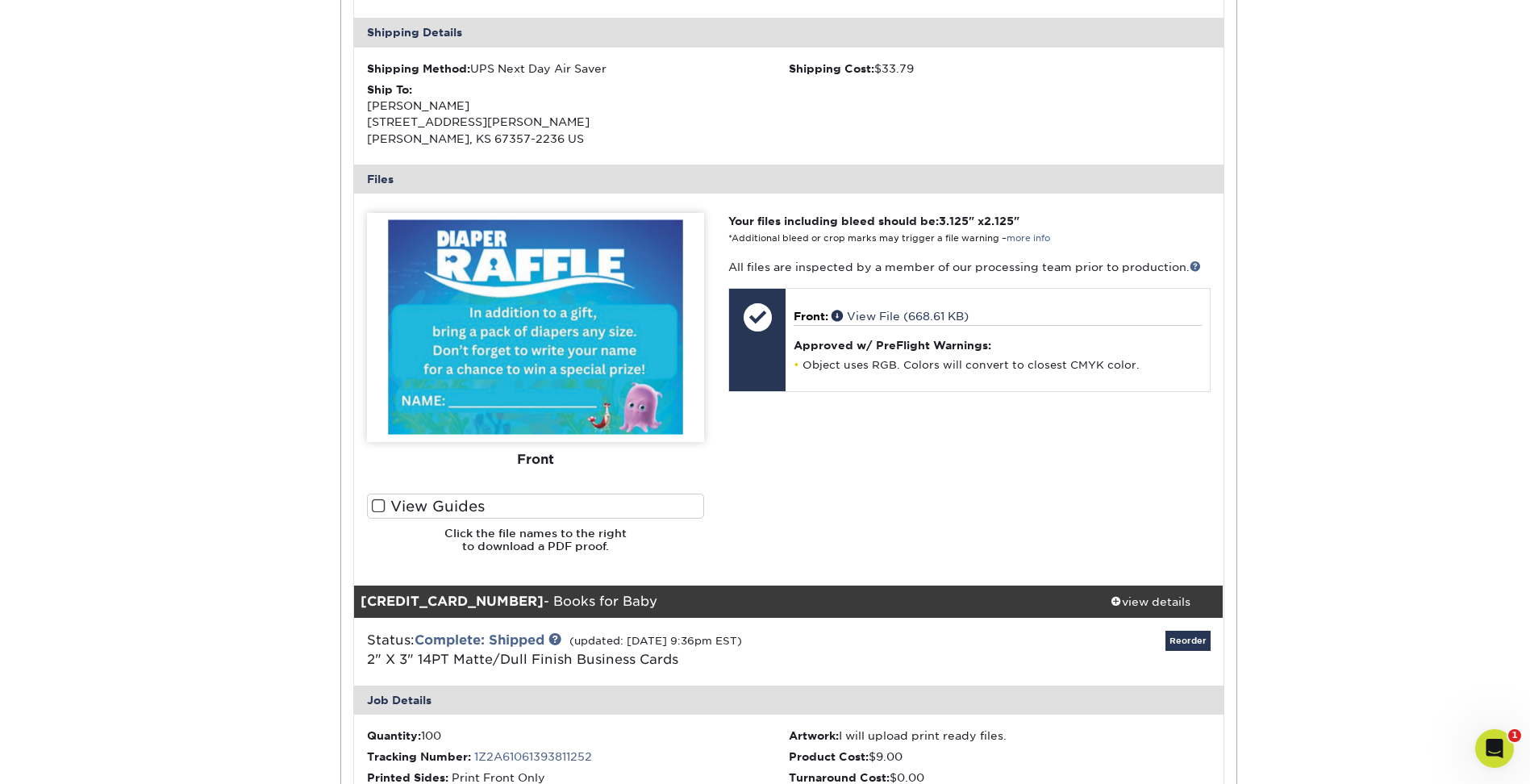
scroll to position [403, 0]
